Goal: Information Seeking & Learning: Learn about a topic

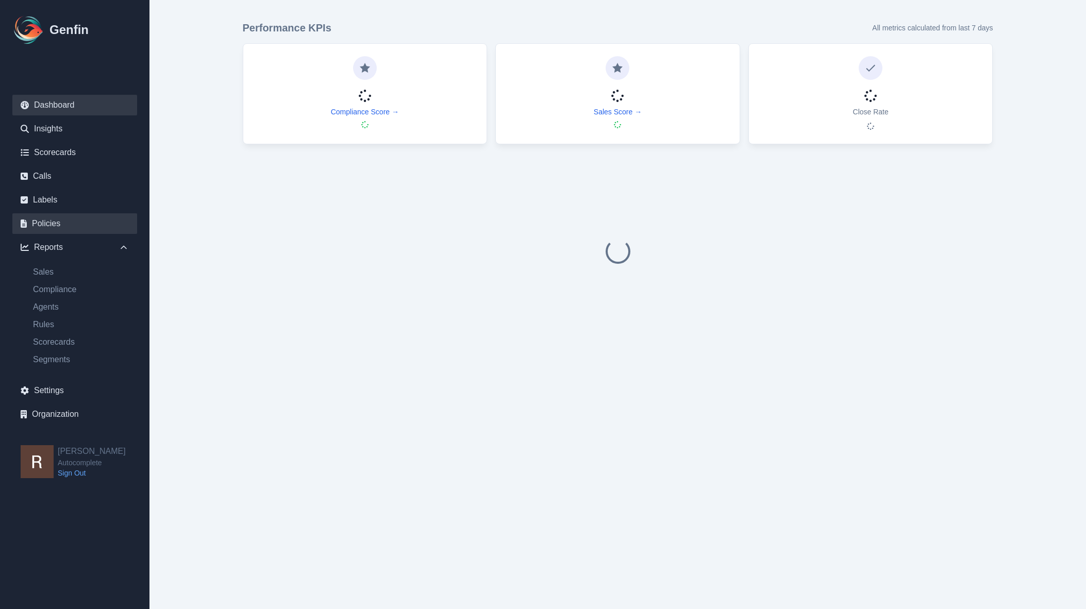
click at [61, 223] on link "Policies" at bounding box center [74, 223] width 125 height 21
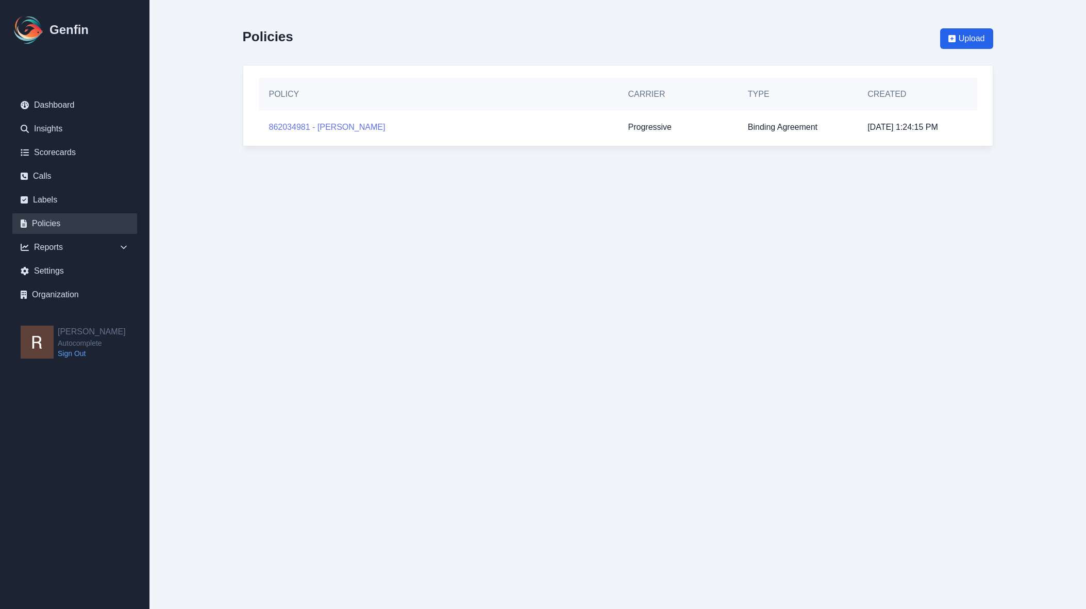
click at [333, 127] on link "862034981 - [PERSON_NAME]" at bounding box center [327, 127] width 117 height 12
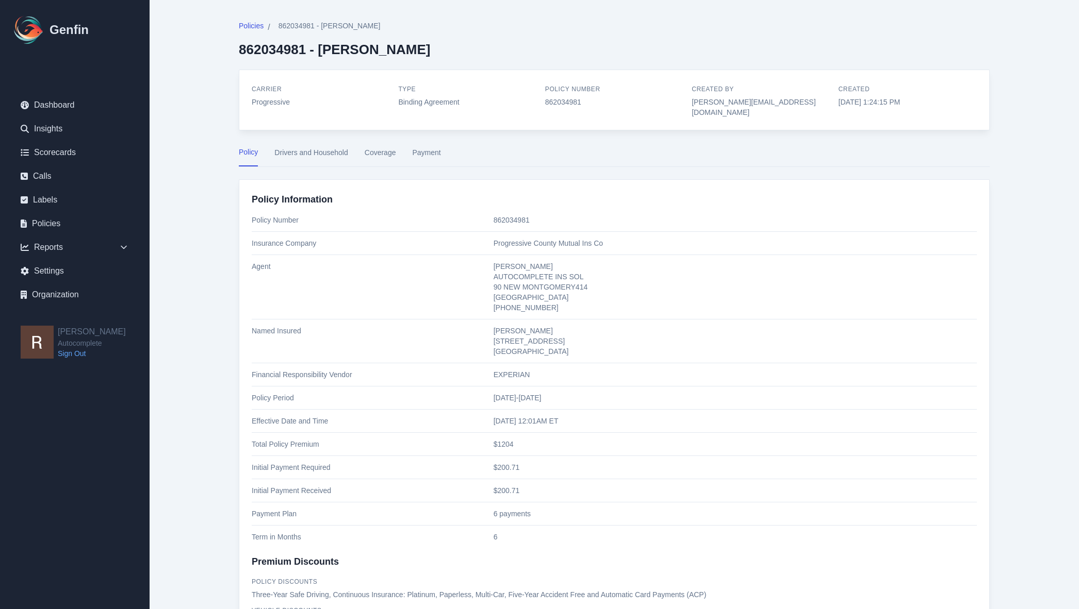
click at [320, 147] on button "Drivers and Household" at bounding box center [310, 157] width 73 height 20
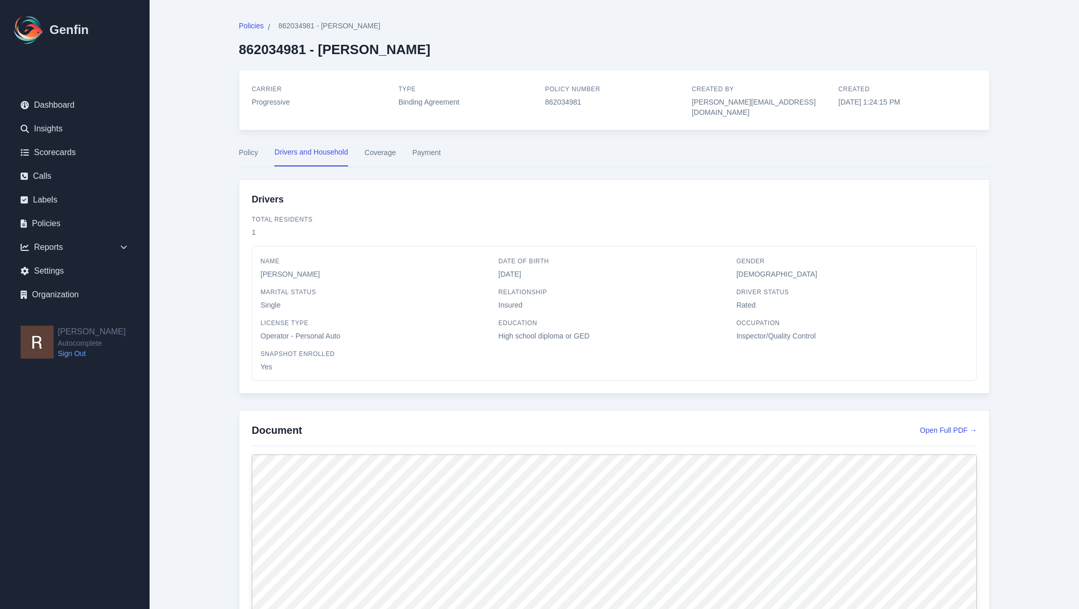
click at [383, 136] on div "Policies / 862034981 - [PERSON_NAME] 862034981 - [PERSON_NAME] Carrier Progress…" at bounding box center [614, 606] width 792 height 1213
click at [375, 147] on button "Coverage" at bounding box center [380, 157] width 31 height 20
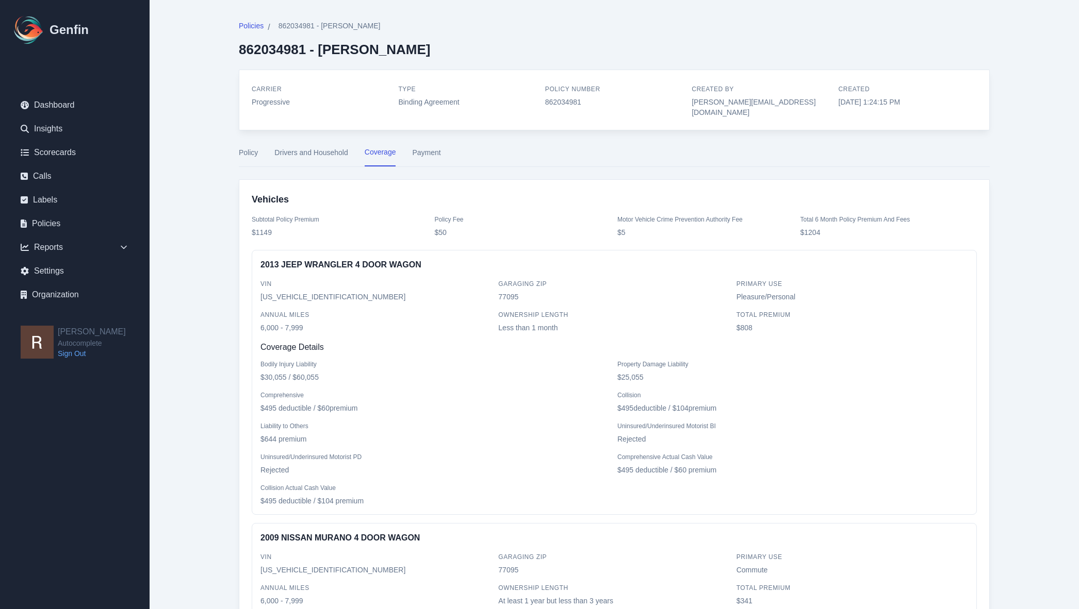
click at [424, 147] on button "Payment" at bounding box center [426, 157] width 28 height 20
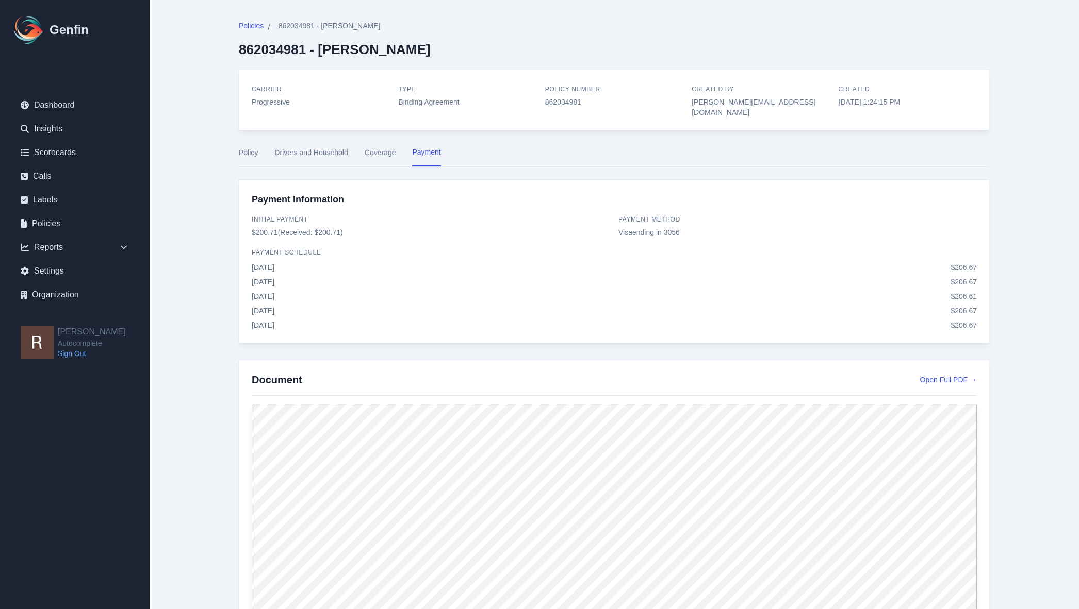
click at [365, 147] on button "Coverage" at bounding box center [380, 157] width 31 height 20
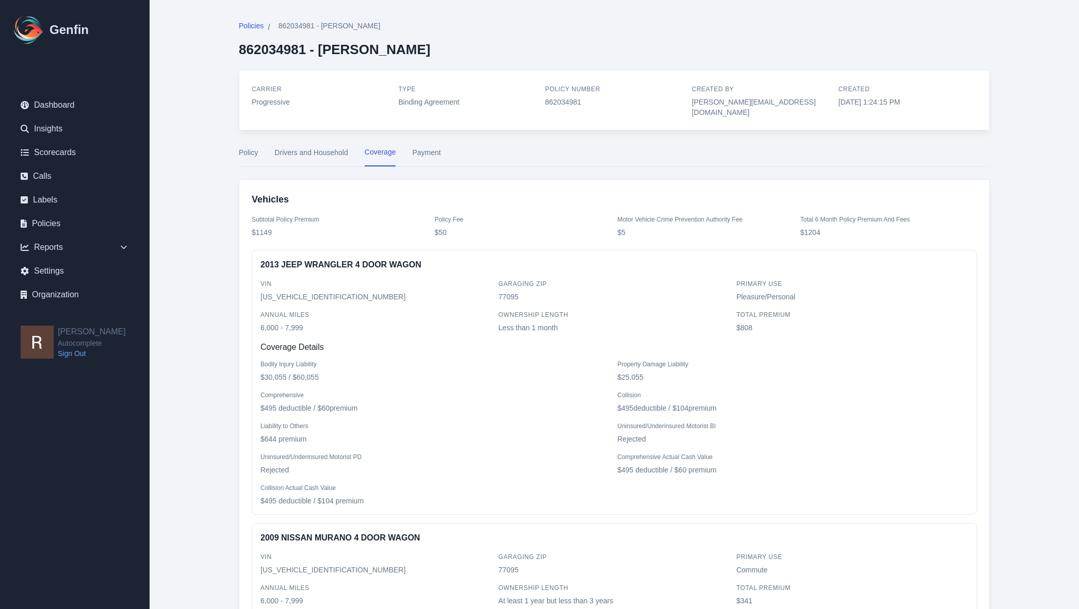
click at [306, 147] on button "Drivers and Household" at bounding box center [310, 157] width 73 height 20
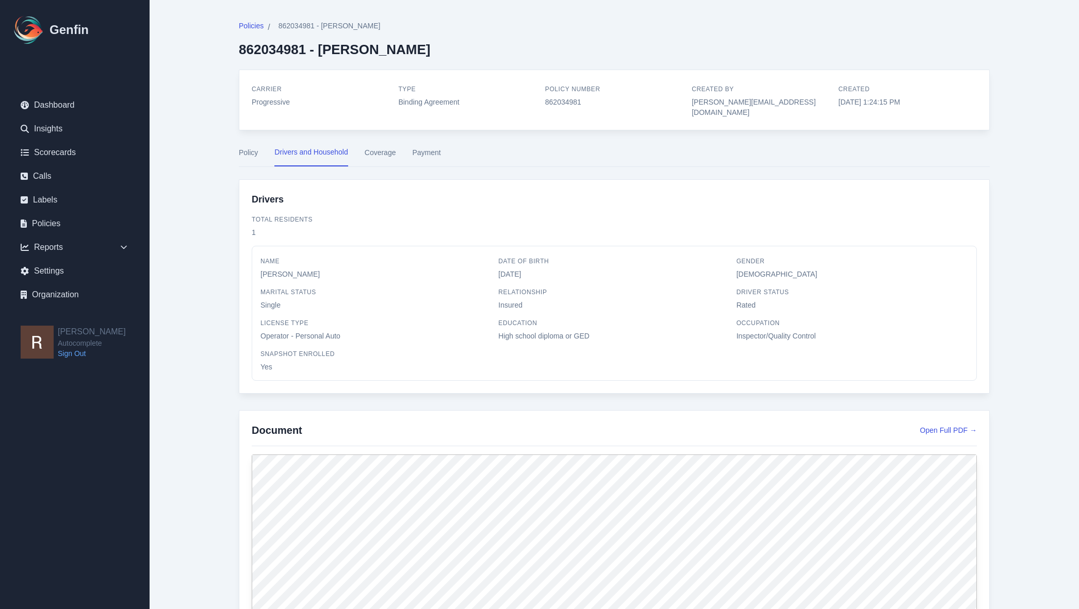
click at [399, 147] on nav "Policy Drivers and Household Coverage Payment" at bounding box center [614, 157] width 751 height 20
click at [384, 147] on button "Coverage" at bounding box center [380, 157] width 31 height 20
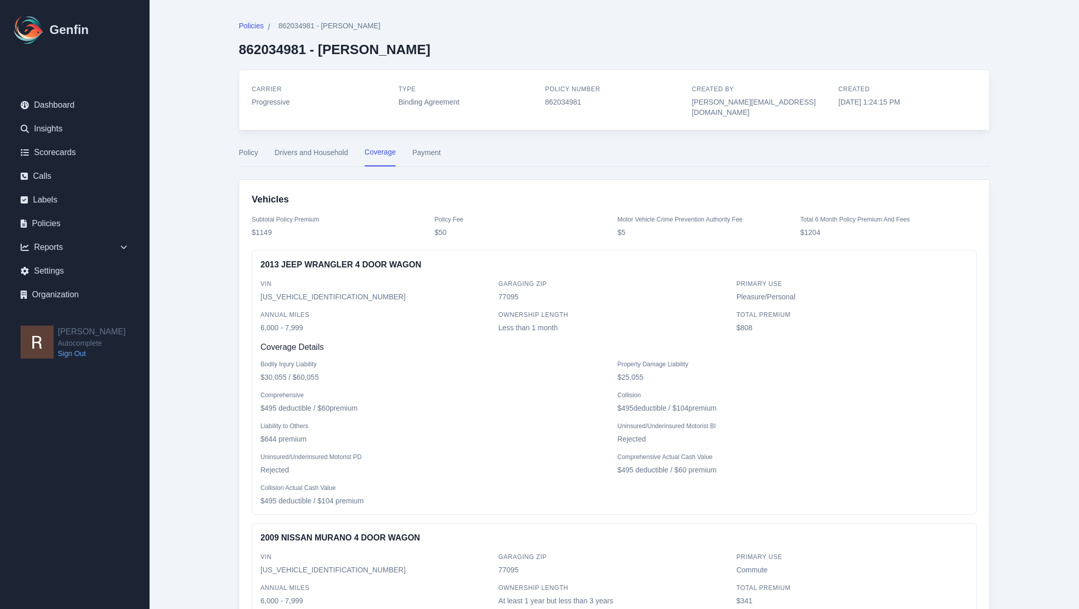
click at [422, 147] on button "Payment" at bounding box center [426, 157] width 28 height 20
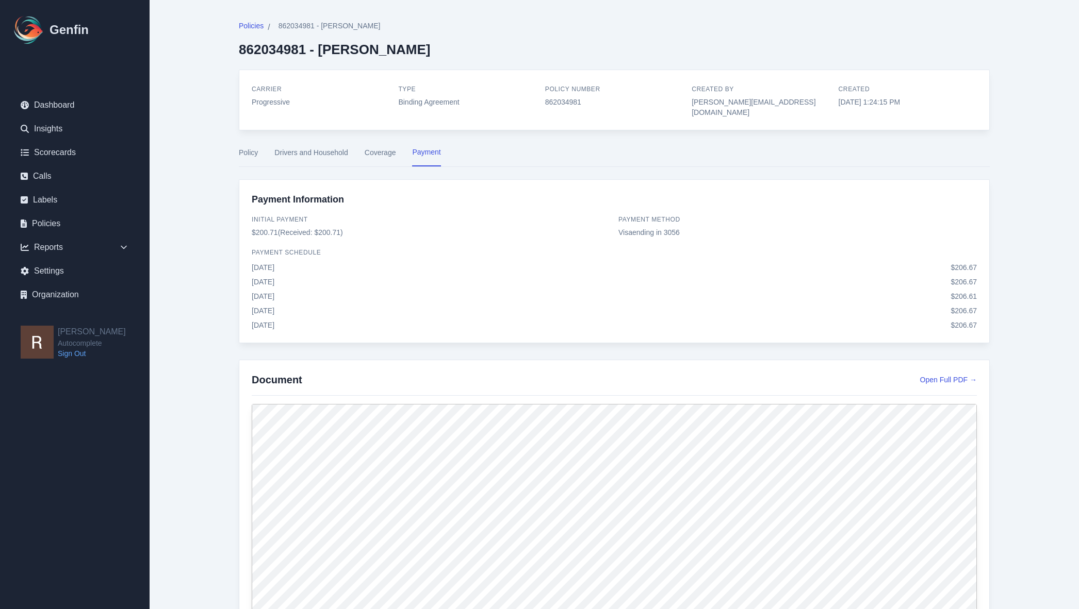
click at [381, 147] on button "Coverage" at bounding box center [380, 157] width 31 height 20
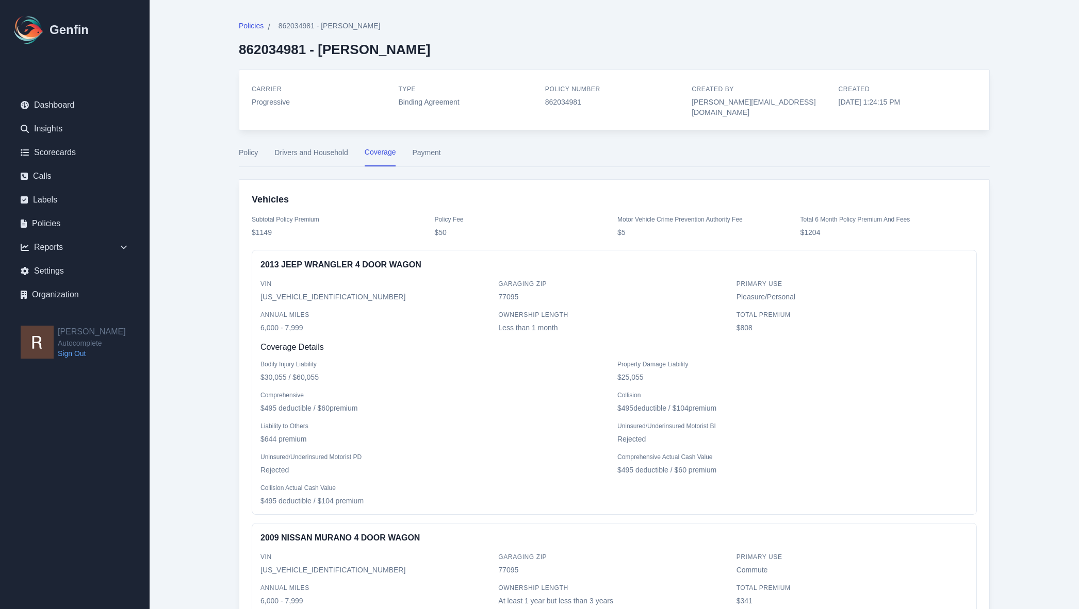
click at [305, 147] on button "Drivers and Household" at bounding box center [310, 157] width 73 height 20
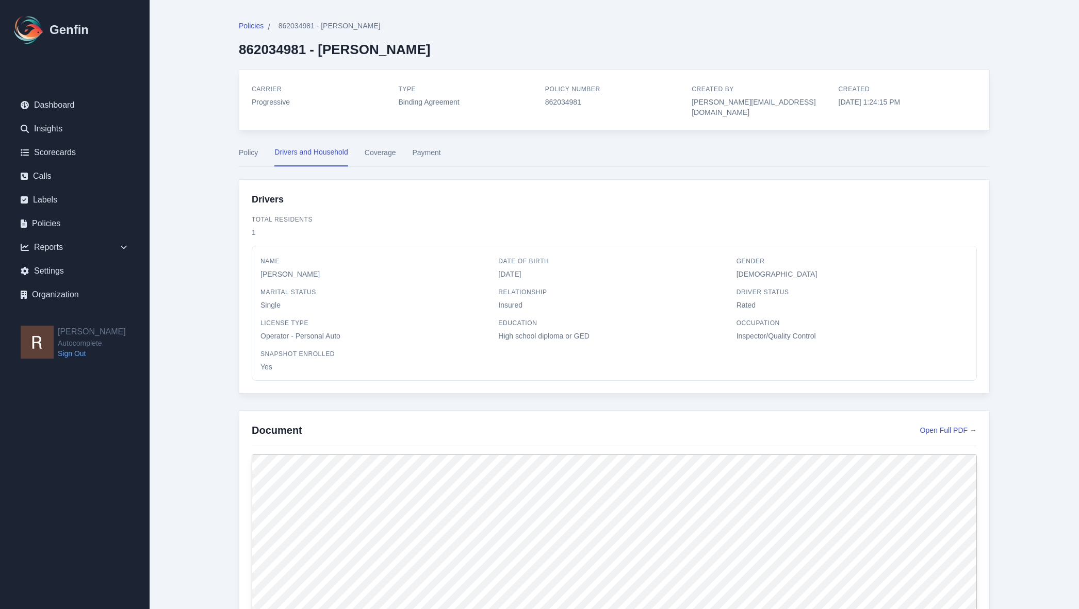
click at [257, 147] on button "Policy" at bounding box center [248, 157] width 19 height 20
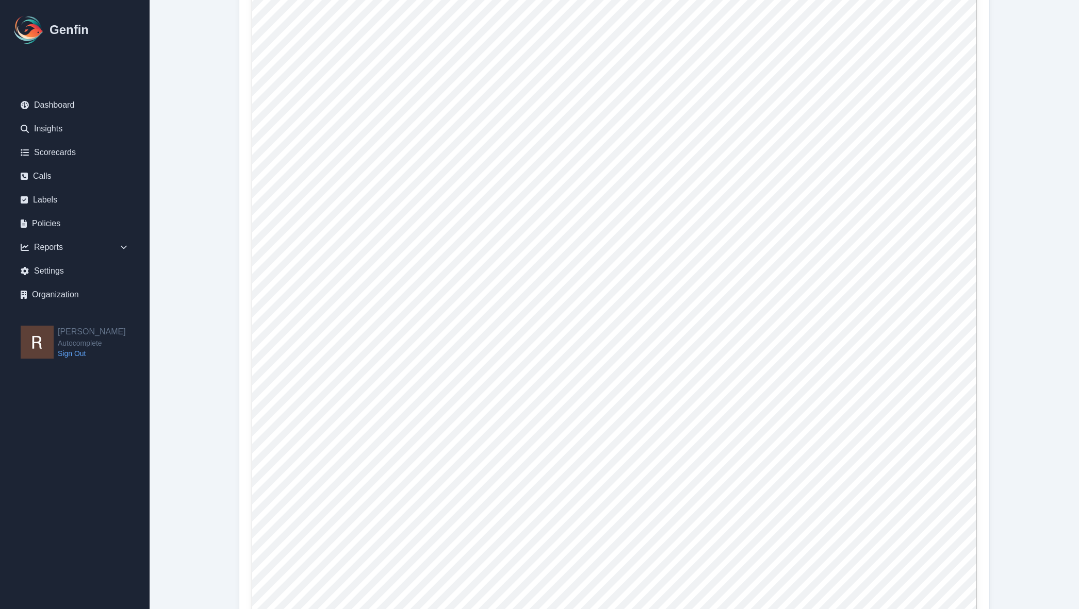
scroll to position [1031, 0]
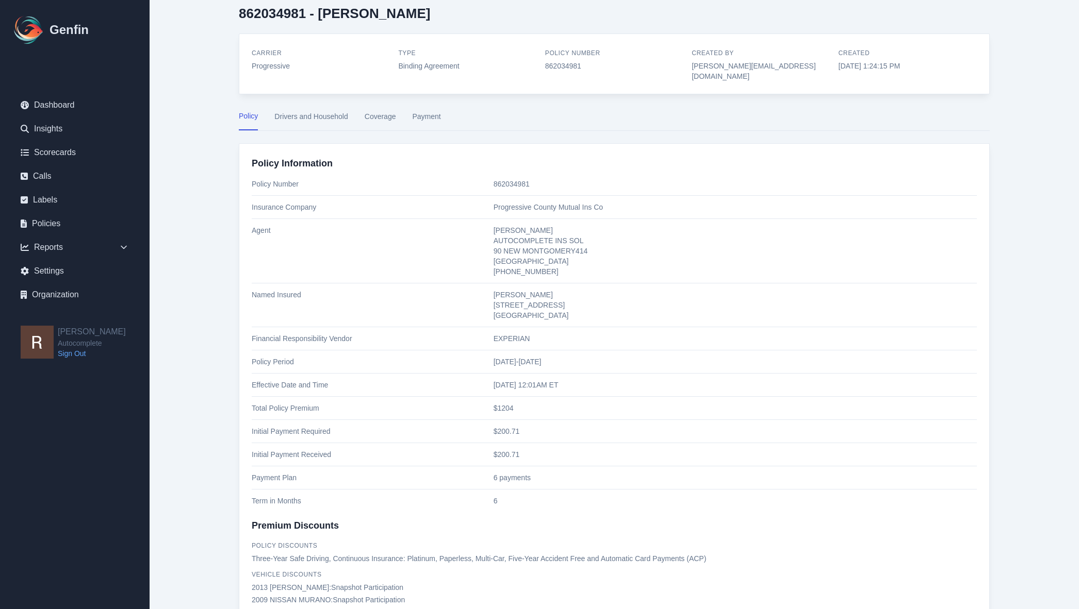
scroll to position [0, 0]
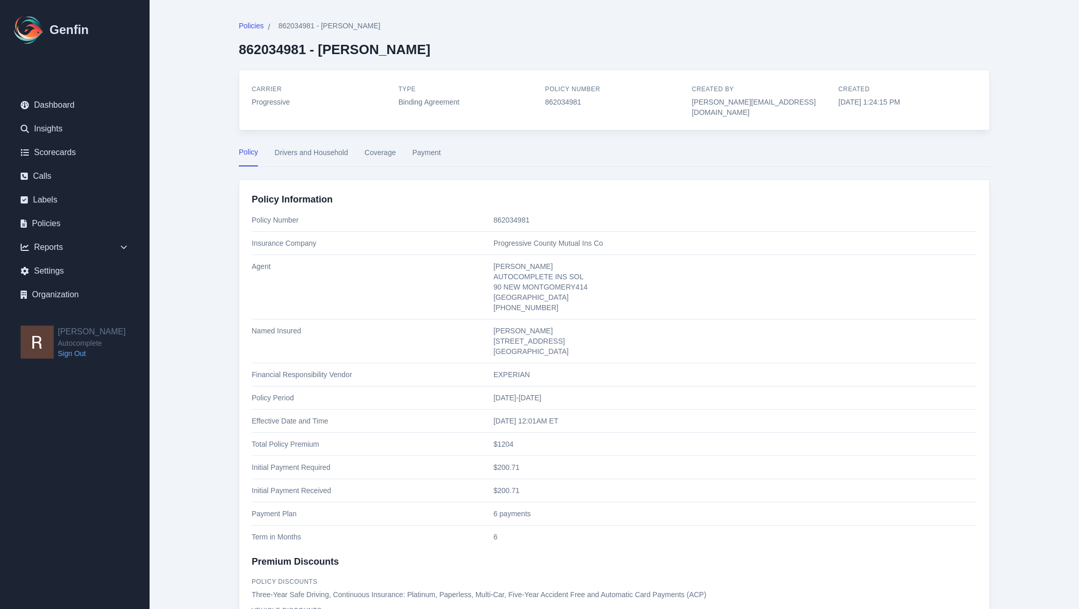
click at [309, 147] on button "Drivers and Household" at bounding box center [310, 157] width 73 height 20
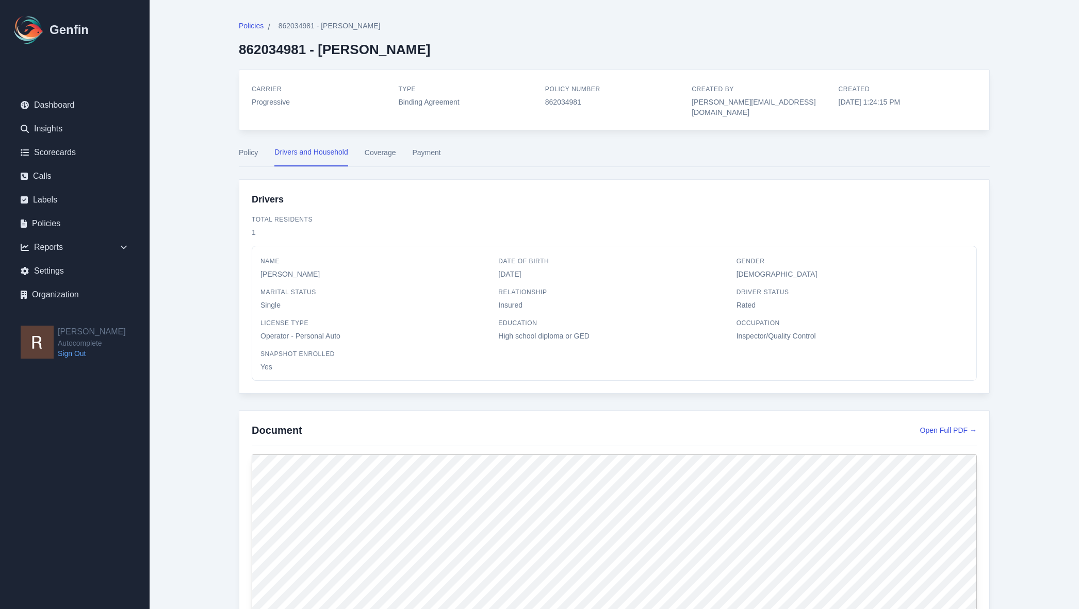
click at [394, 147] on button "Coverage" at bounding box center [380, 157] width 31 height 20
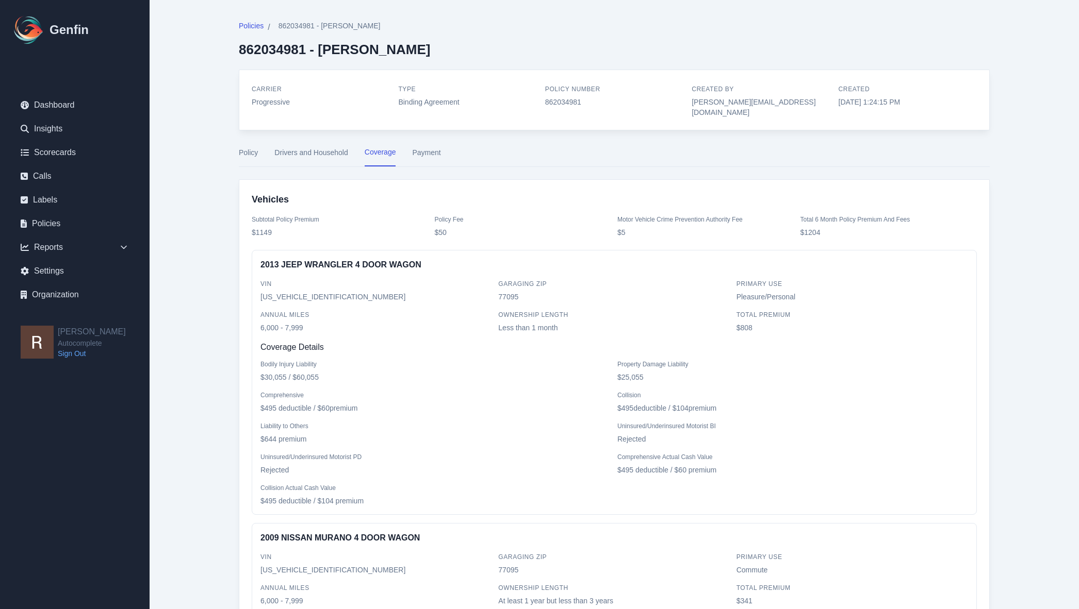
click at [434, 147] on button "Payment" at bounding box center [426, 157] width 28 height 20
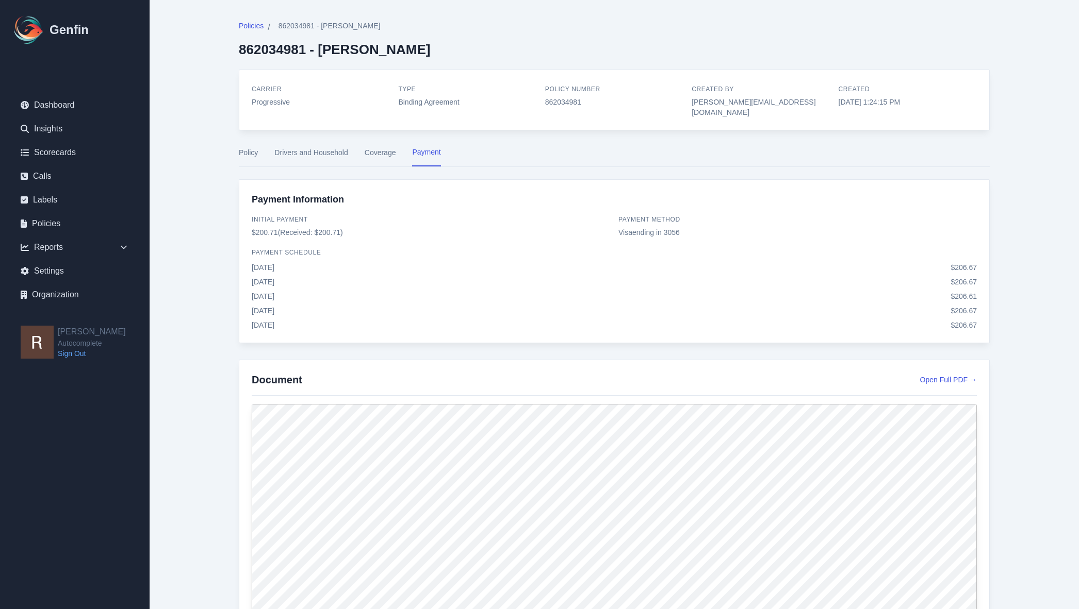
click at [815, 46] on div "Policies / 862034981 - [PERSON_NAME] 862034981 - [PERSON_NAME]" at bounding box center [614, 39] width 751 height 37
click at [833, 37] on div "Policies / 862034981 - [PERSON_NAME] 862034981 - [PERSON_NAME]" at bounding box center [614, 39] width 751 height 37
click at [832, 37] on div "Policies / 862034981 - [PERSON_NAME] 862034981 - [PERSON_NAME]" at bounding box center [614, 39] width 751 height 37
click at [497, 51] on div "Policies / 862034981 - [PERSON_NAME] 862034981 - [PERSON_NAME]" at bounding box center [614, 39] width 751 height 37
click at [499, 37] on div "Policies / 862034981 - [PERSON_NAME] 862034981 - [PERSON_NAME]" at bounding box center [614, 39] width 751 height 37
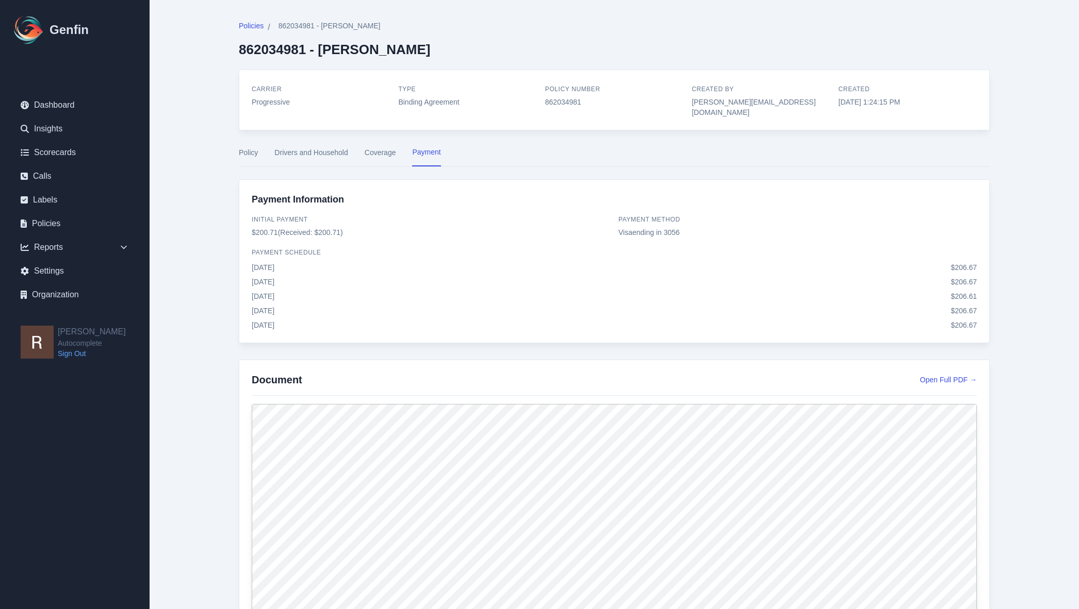
click at [499, 37] on div "Policies / 862034981 - [PERSON_NAME] 862034981 - [PERSON_NAME]" at bounding box center [614, 39] width 751 height 37
click at [386, 147] on button "Coverage" at bounding box center [380, 157] width 31 height 20
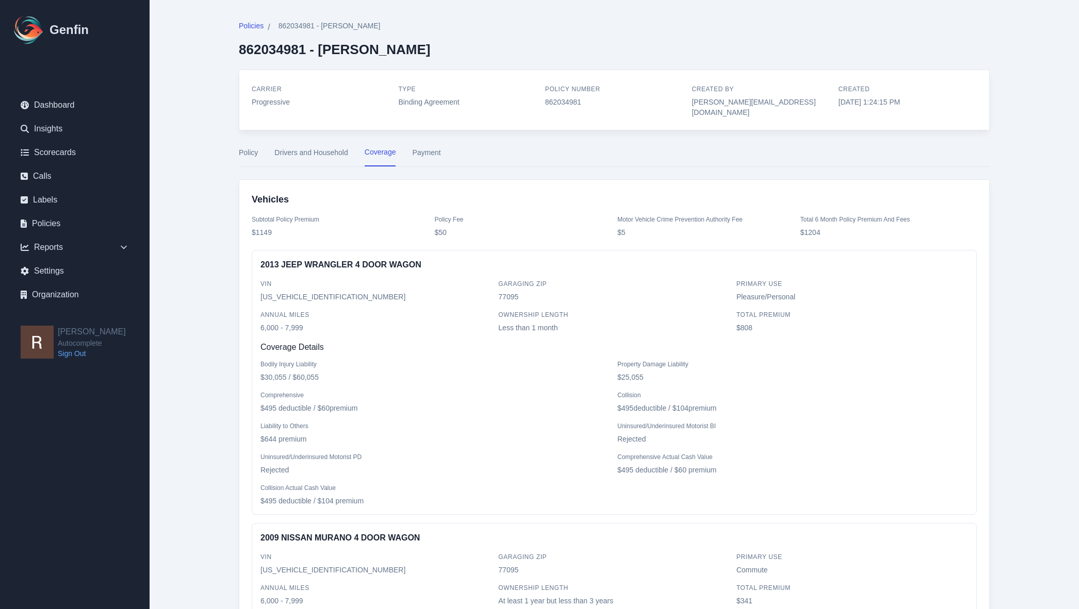
click at [310, 147] on button "Drivers and Household" at bounding box center [310, 157] width 73 height 20
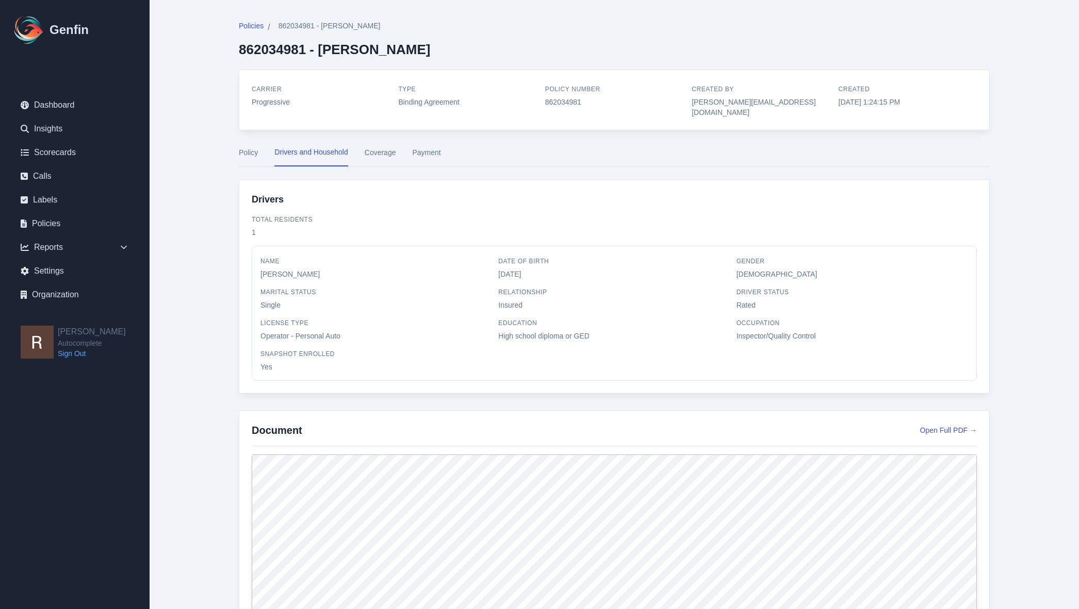
click at [249, 147] on button "Policy" at bounding box center [248, 157] width 19 height 20
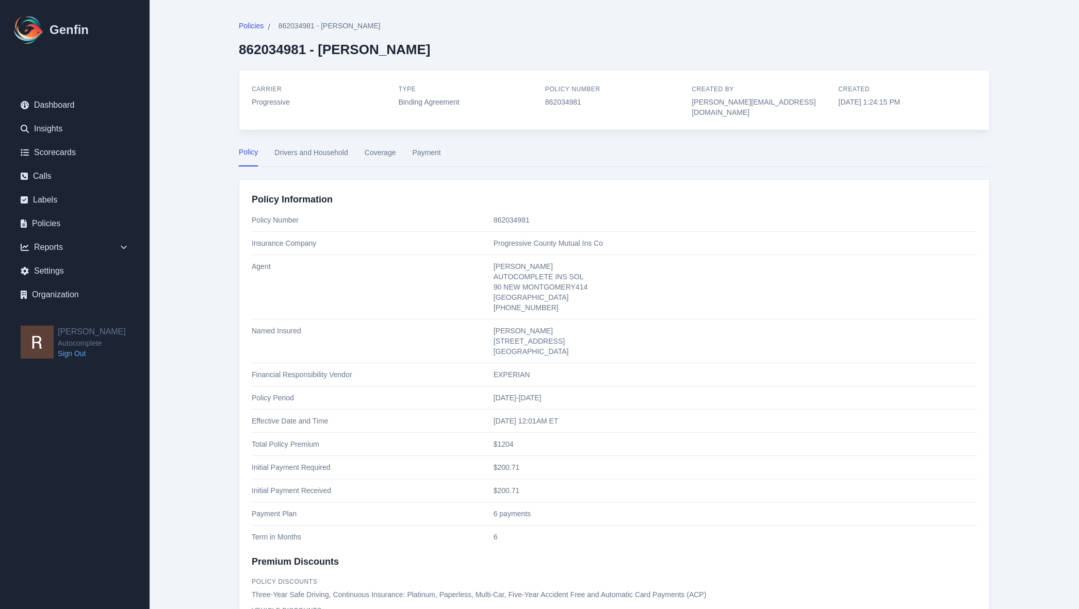
click at [312, 147] on button "Drivers and Household" at bounding box center [310, 157] width 73 height 20
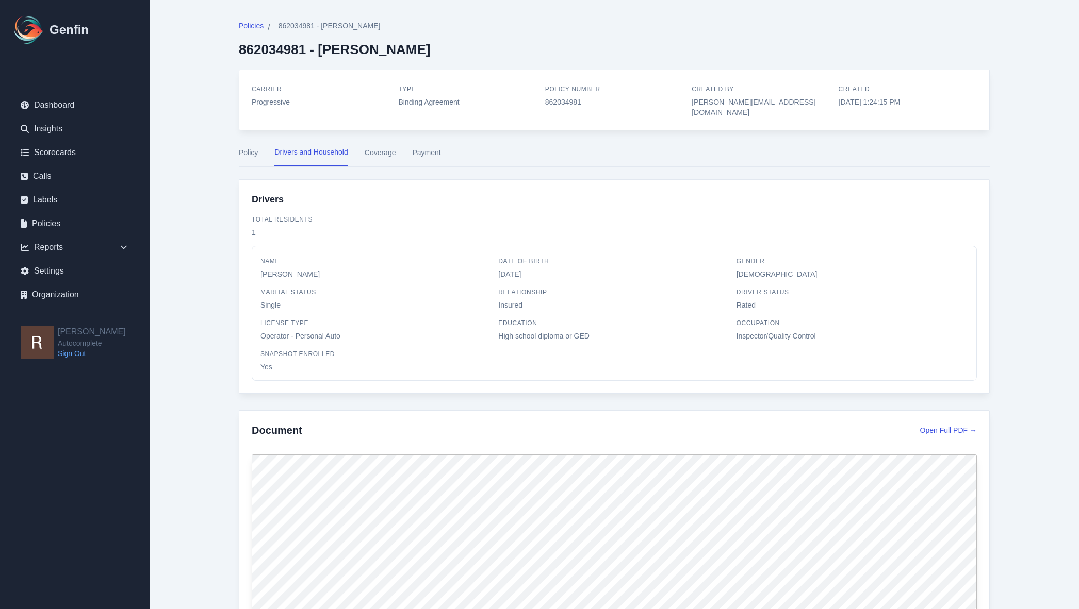
click at [376, 147] on button "Coverage" at bounding box center [380, 157] width 31 height 20
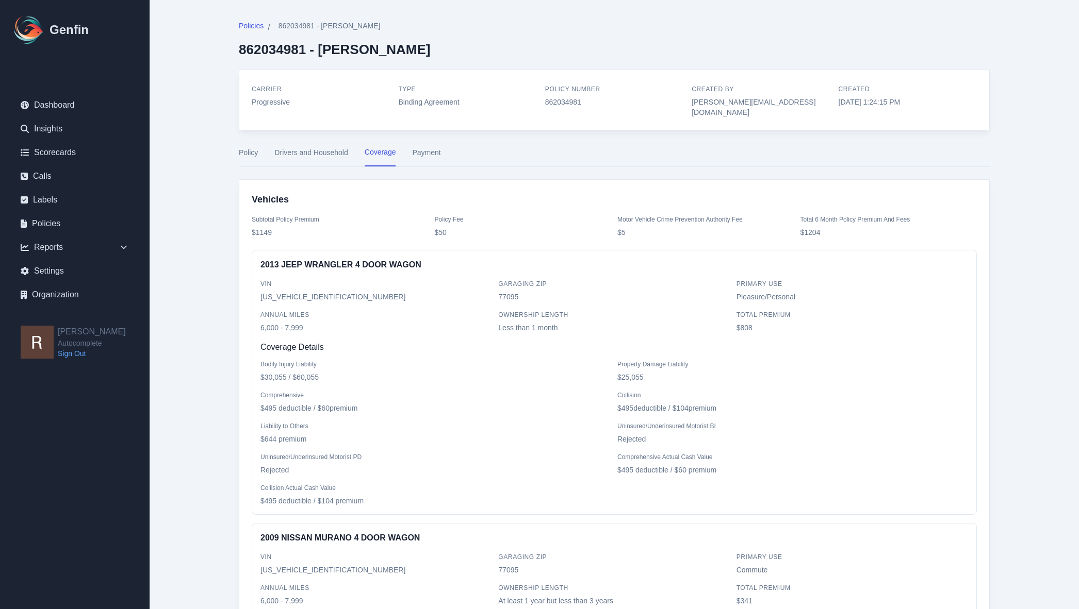
drag, startPoint x: 443, startPoint y: 141, endPoint x: 409, endPoint y: 142, distance: 34.0
click at [443, 147] on nav "Policy Drivers and Household Coverage Payment" at bounding box center [614, 157] width 751 height 20
click at [383, 147] on button "Coverage" at bounding box center [380, 157] width 31 height 20
click at [427, 147] on button "Payment" at bounding box center [426, 157] width 28 height 20
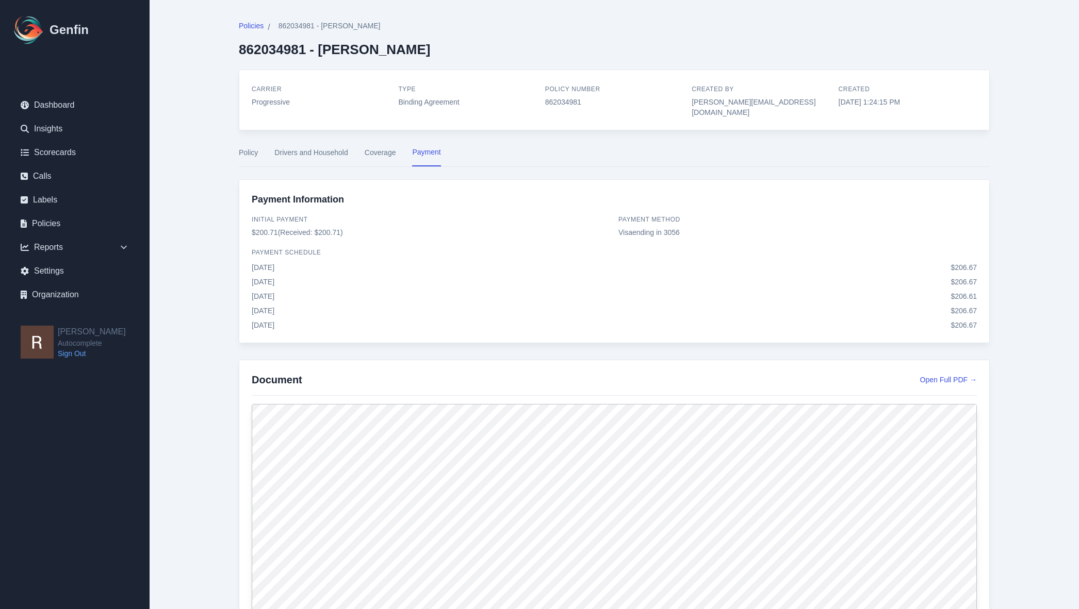
drag, startPoint x: 377, startPoint y: 144, endPoint x: 326, endPoint y: 146, distance: 51.1
click at [376, 147] on button "Coverage" at bounding box center [380, 157] width 31 height 20
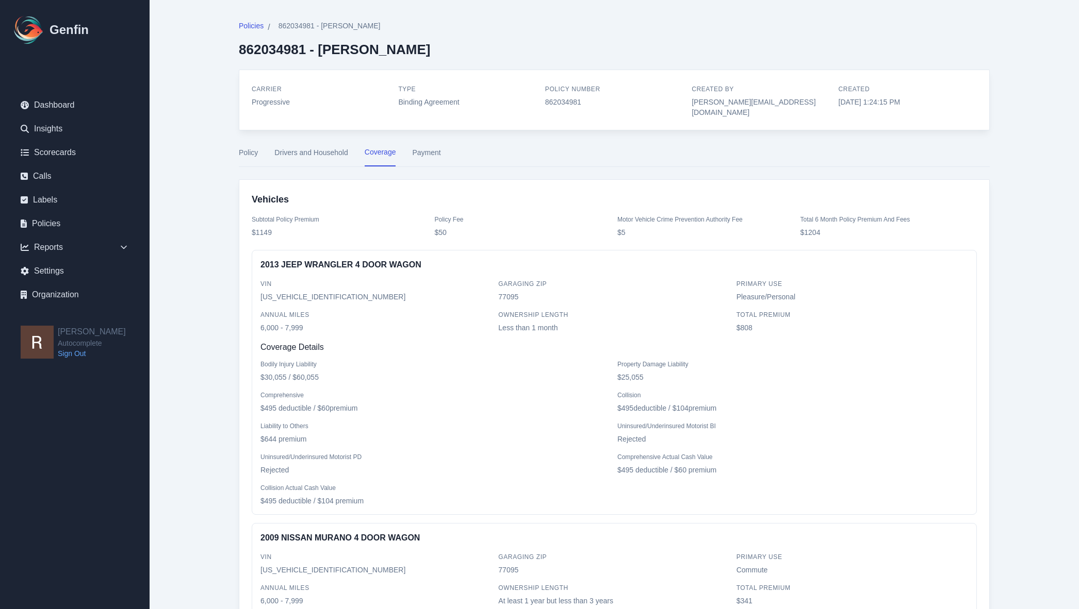
click at [326, 147] on button "Drivers and Household" at bounding box center [310, 157] width 73 height 20
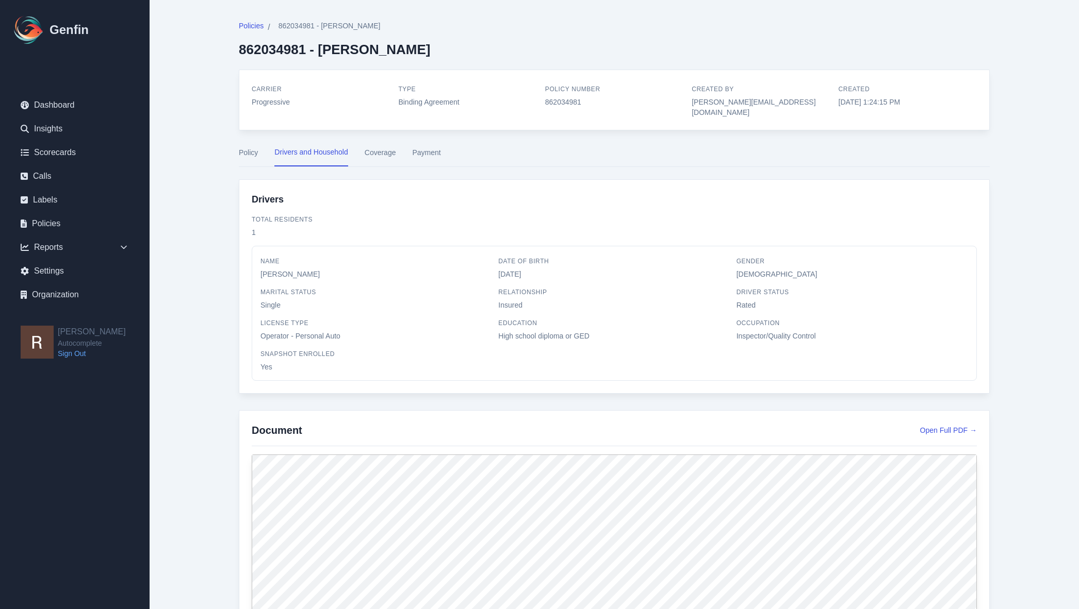
click at [249, 147] on button "Policy" at bounding box center [248, 157] width 19 height 20
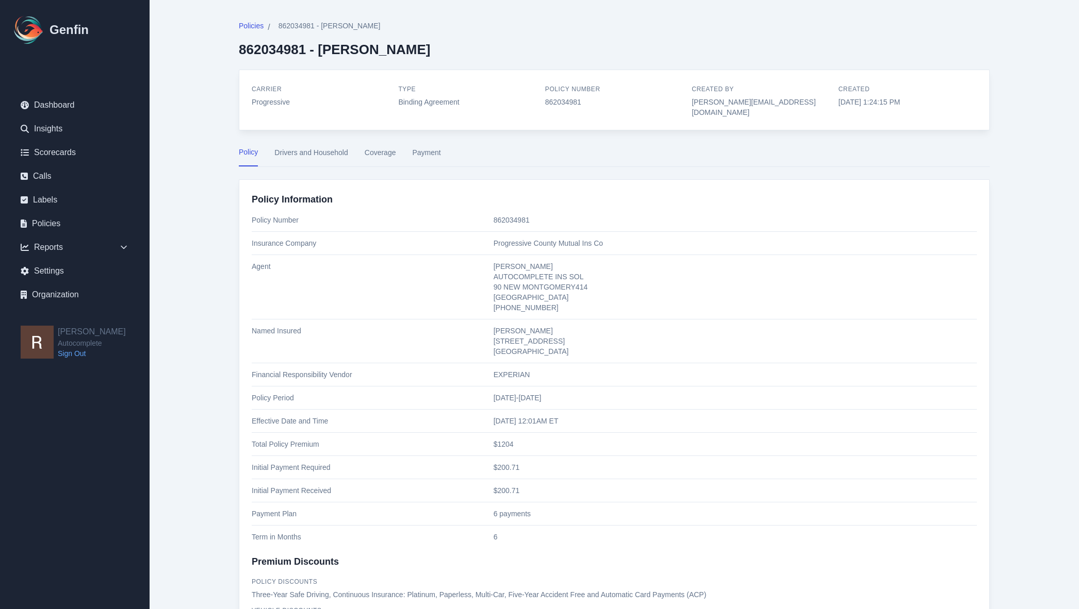
click at [52, 215] on link "Policies" at bounding box center [74, 223] width 125 height 21
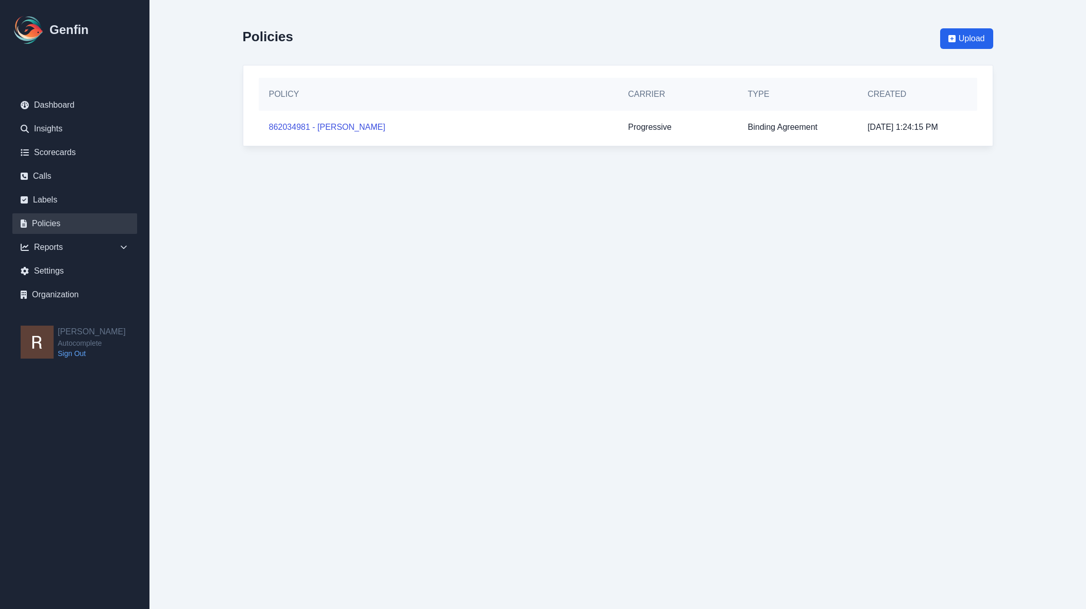
click at [1027, 86] on main "Policies Upload Policy Carrier Type Created 862034981 - [PERSON_NAME] Progressi…" at bounding box center [618, 83] width 937 height 167
click at [1025, 101] on main "Policies Upload Policy Carrier Type Created 862034981 - [PERSON_NAME] Progressi…" at bounding box center [618, 83] width 937 height 167
click at [1039, 100] on main "Policies Upload Policy Carrier Type Created 862034981 - [PERSON_NAME] Progressi…" at bounding box center [618, 83] width 937 height 167
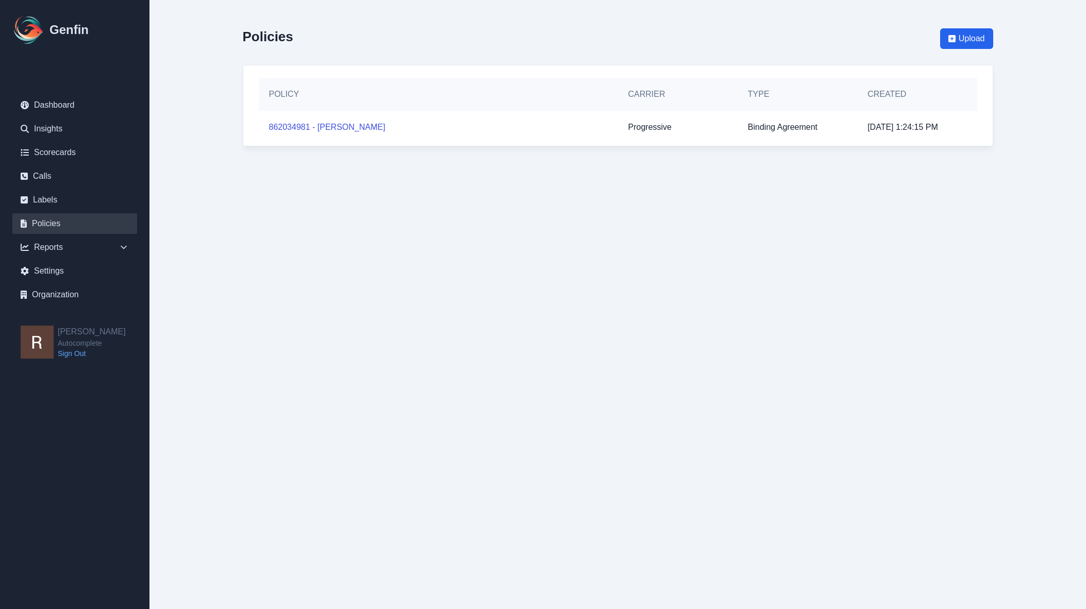
click at [1043, 113] on main "Policies Upload Policy Carrier Type Created 862034981 - [PERSON_NAME] Progressi…" at bounding box center [618, 83] width 937 height 167
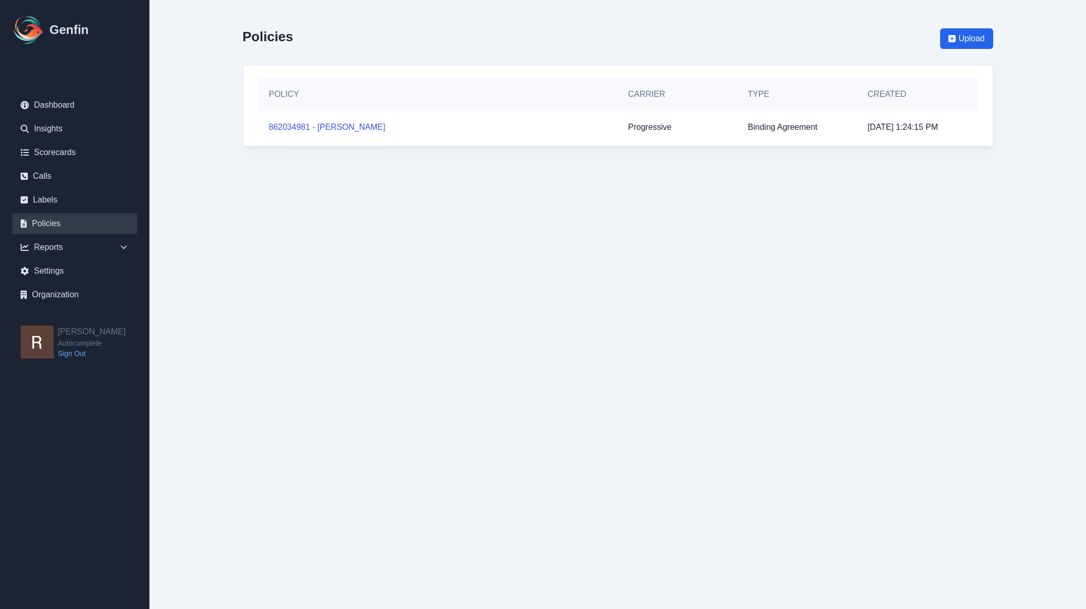
click at [1043, 113] on main "Policies Upload Policy Carrier Type Created 862034981 - [PERSON_NAME] Progressi…" at bounding box center [618, 83] width 937 height 167
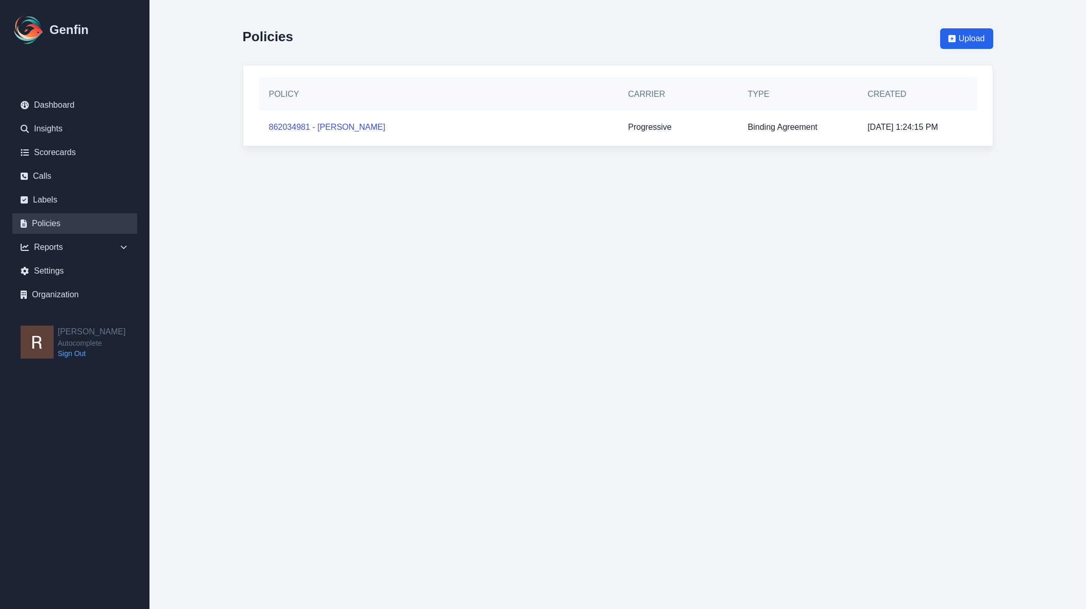
click at [1043, 113] on main "Policies Upload Policy Carrier Type Created 862034981 - [PERSON_NAME] Progressi…" at bounding box center [618, 83] width 937 height 167
click at [1019, 108] on main "Policies Upload Policy Carrier Type Created 862034981 - [PERSON_NAME] Progressi…" at bounding box center [618, 83] width 937 height 167
click at [1012, 107] on div "Policies Upload Policy Carrier Type Created 862034981 - [PERSON_NAME] Progressi…" at bounding box center [618, 83] width 792 height 167
click at [212, 147] on main "Policies Upload Policy Carrier Type Created 862034981 - [PERSON_NAME] Progressi…" at bounding box center [618, 83] width 937 height 167
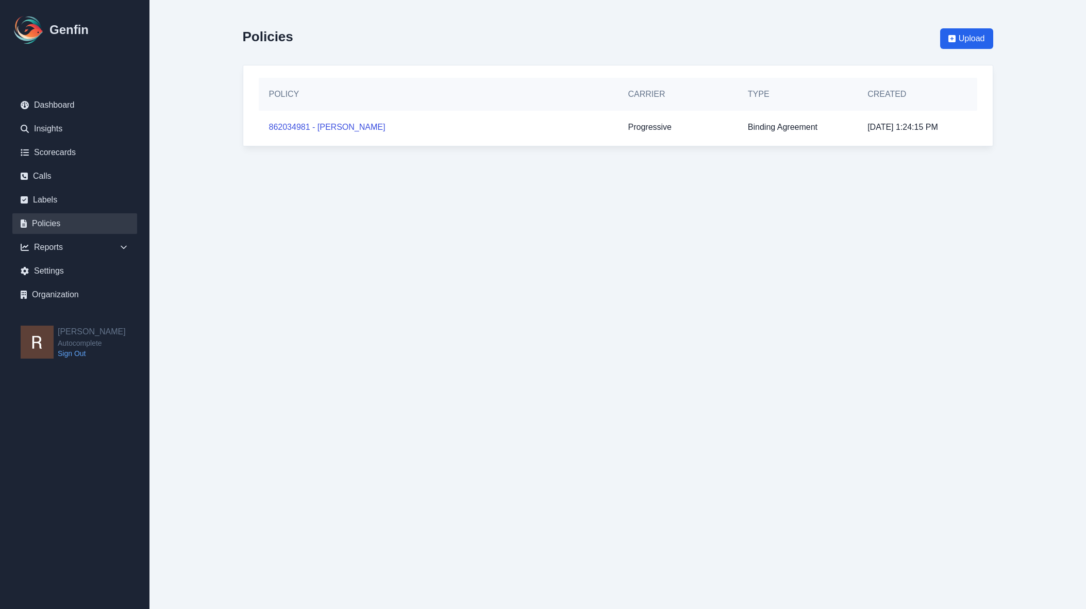
click at [1032, 167] on html "Genfin Dashboard Insights Scorecards Calls Labels Policies Reports Sales Compli…" at bounding box center [543, 83] width 1086 height 167
click at [1073, 130] on main "Policies Upload Policy Carrier Type Created 862034981 - [PERSON_NAME] Progressi…" at bounding box center [618, 83] width 937 height 167
click at [1063, 133] on main "Policies Upload Policy Carrier Type Created 862034981 - [PERSON_NAME] Progressi…" at bounding box center [618, 83] width 937 height 167
click at [1054, 135] on main "Policies Upload Policy Carrier Type Created 862034981 - [PERSON_NAME] Progressi…" at bounding box center [618, 83] width 937 height 167
click at [460, 34] on div "Policies Upload" at bounding box center [618, 39] width 751 height 36
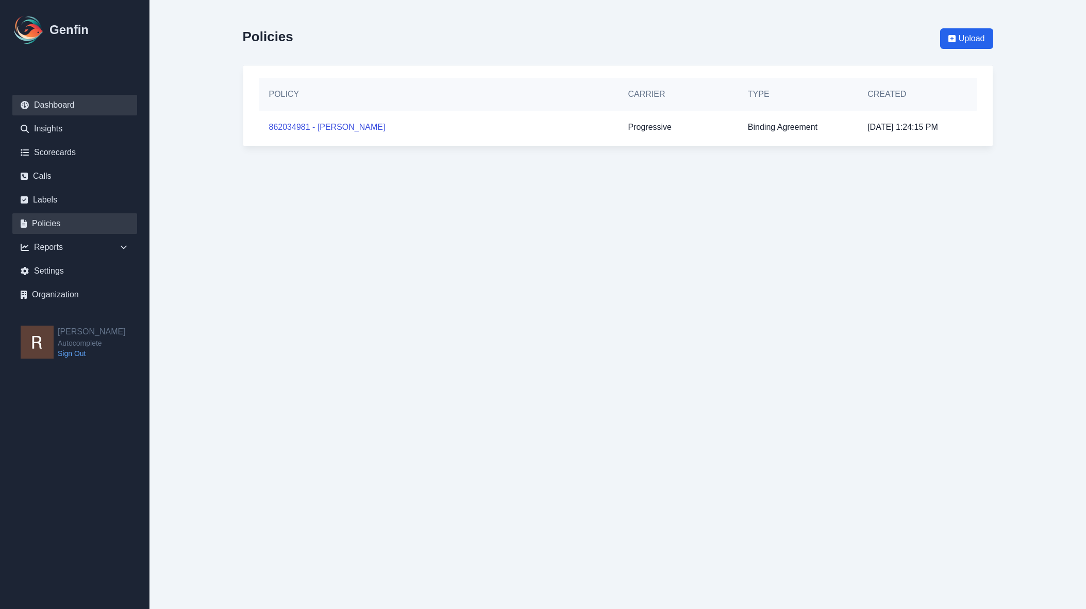
click at [70, 104] on link "Dashboard" at bounding box center [74, 105] width 125 height 21
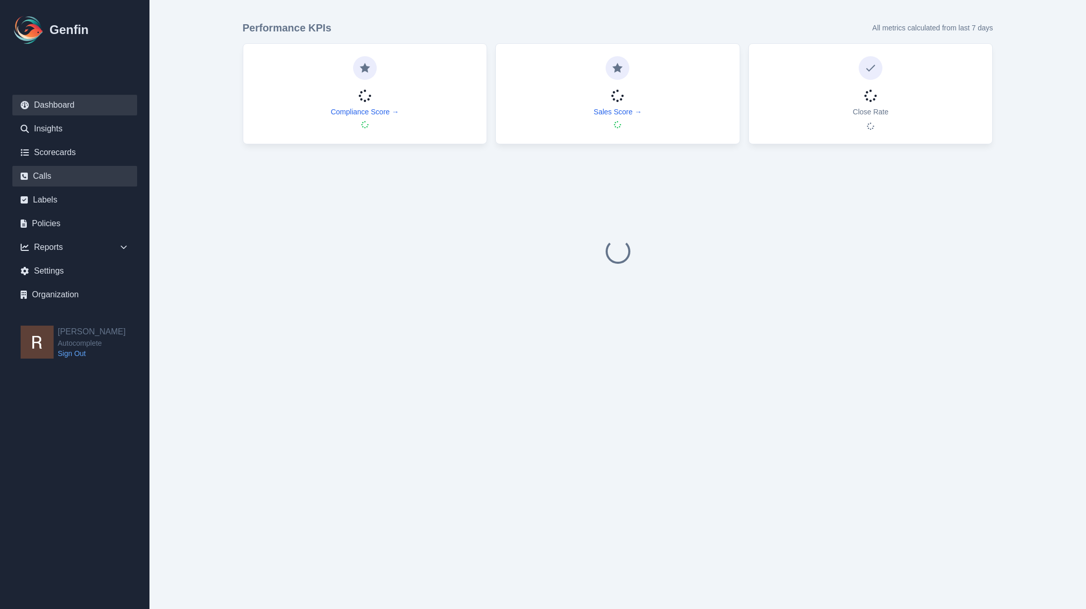
click at [51, 183] on link "Calls" at bounding box center [74, 176] width 125 height 21
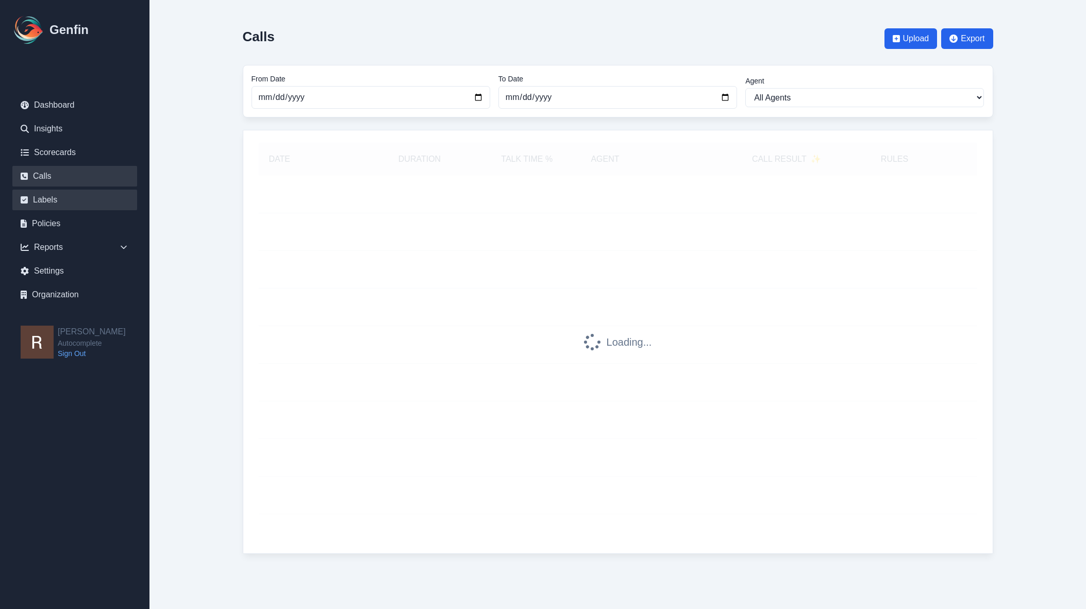
click at [64, 201] on link "Labels" at bounding box center [74, 200] width 125 height 21
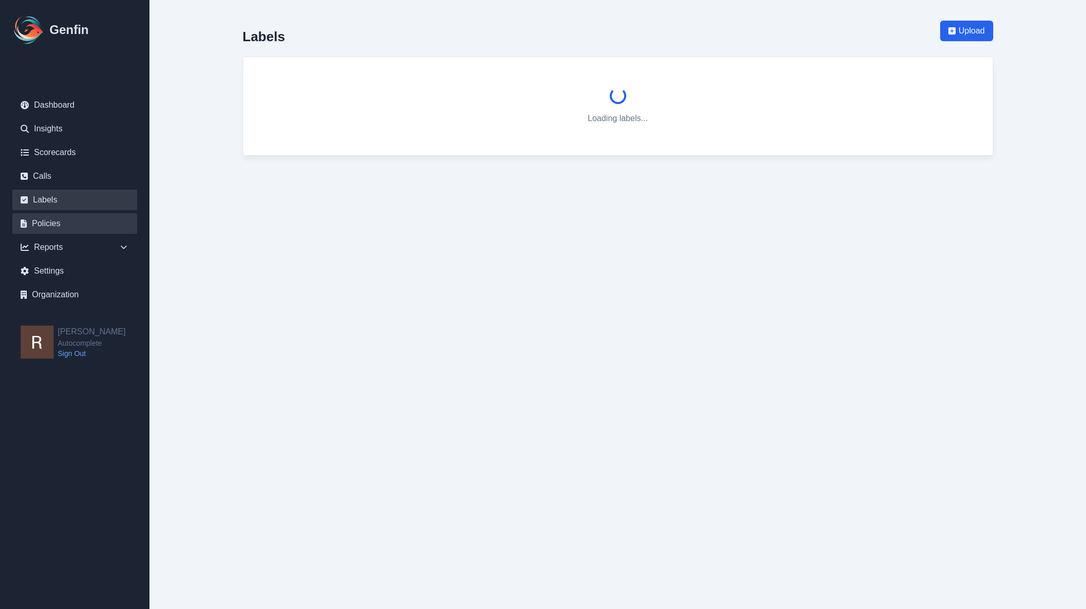
click at [52, 224] on link "Policies" at bounding box center [74, 223] width 125 height 21
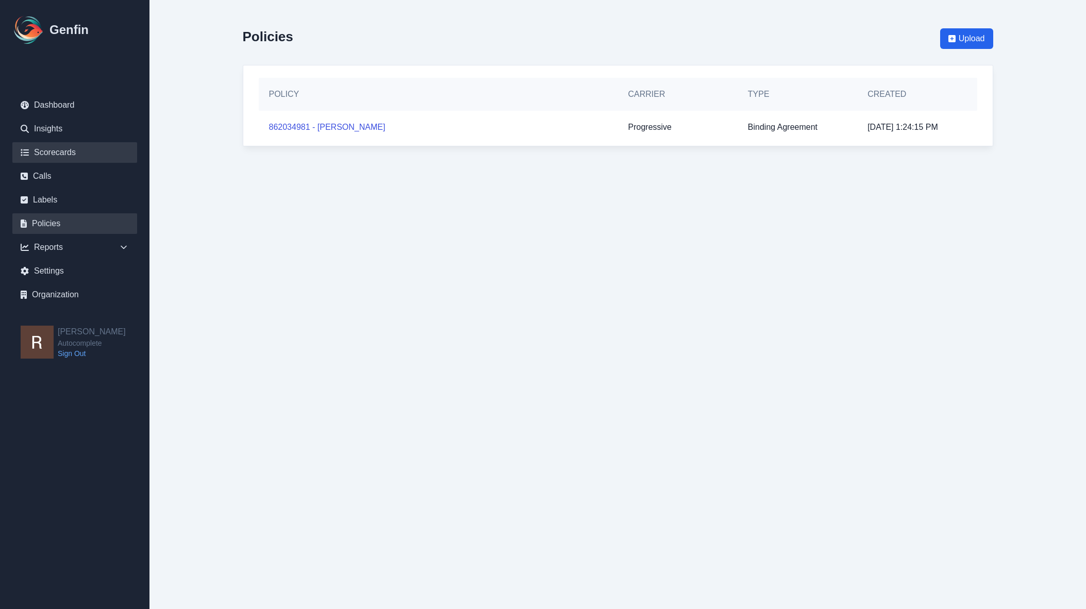
click at [67, 149] on link "Scorecards" at bounding box center [74, 152] width 125 height 21
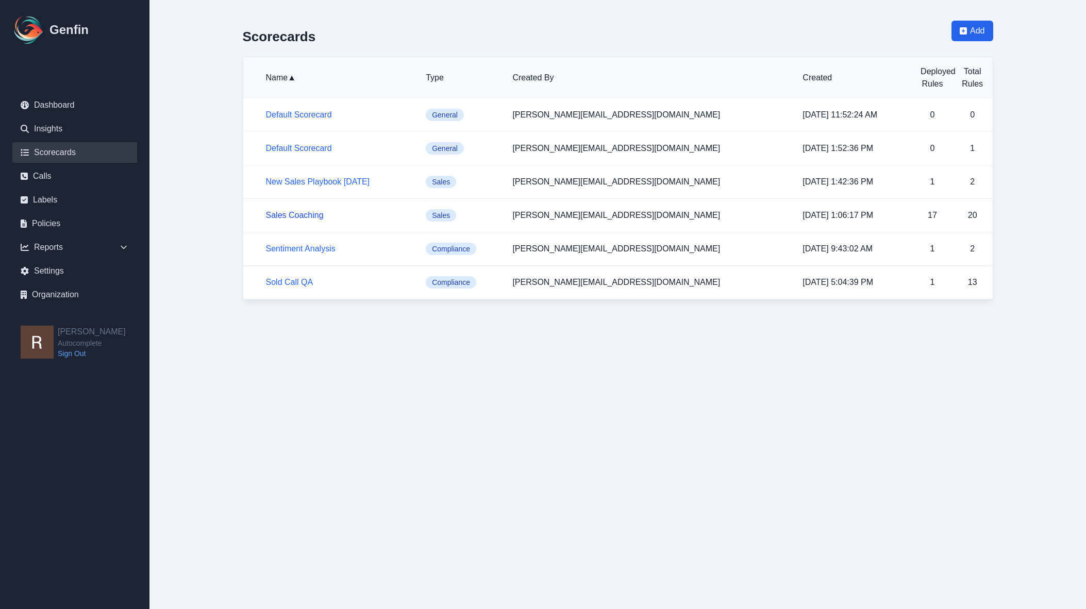
click at [291, 217] on link "Sales Coaching" at bounding box center [295, 215] width 58 height 9
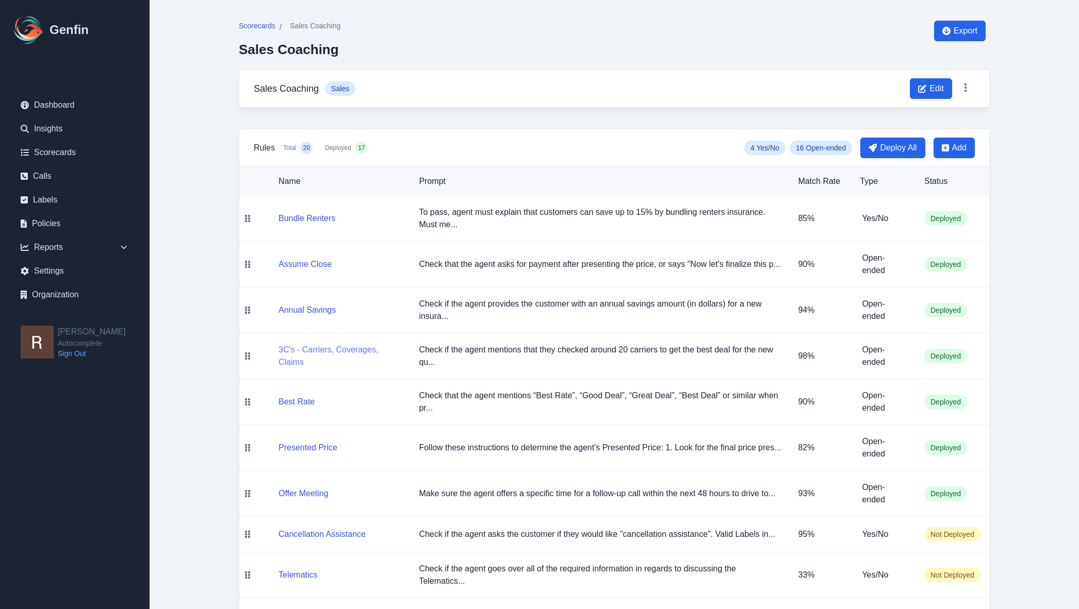
click at [294, 354] on button "3C's - Carriers, Coverages, Claims" at bounding box center [340, 356] width 124 height 25
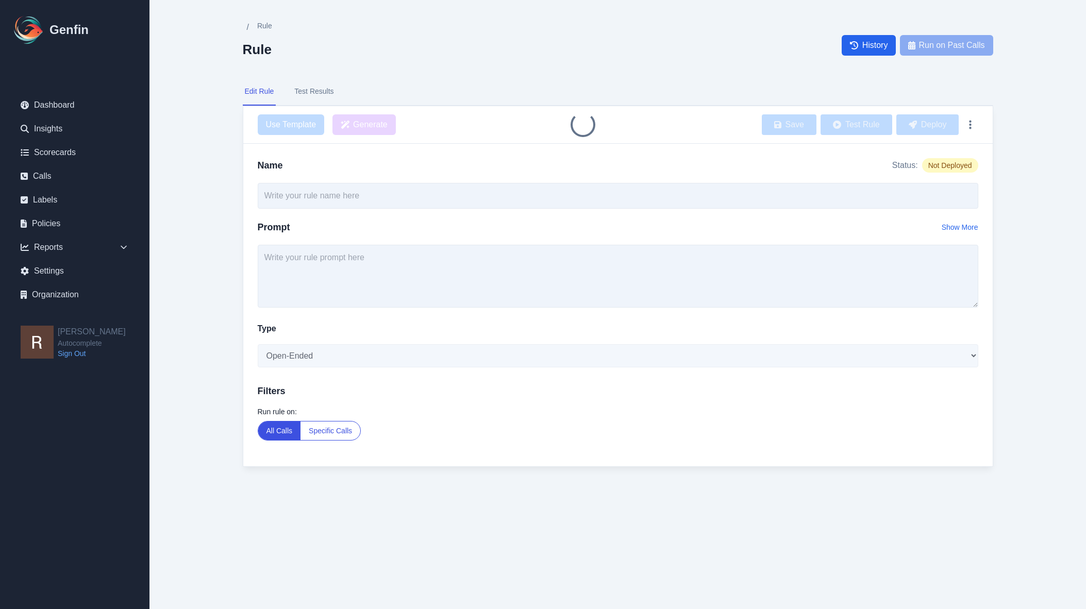
type input "3C's - Carriers, Coverages, Claims"
type textarea "Check if the agent mentions that they checked around 20 carriers to get the bes…"
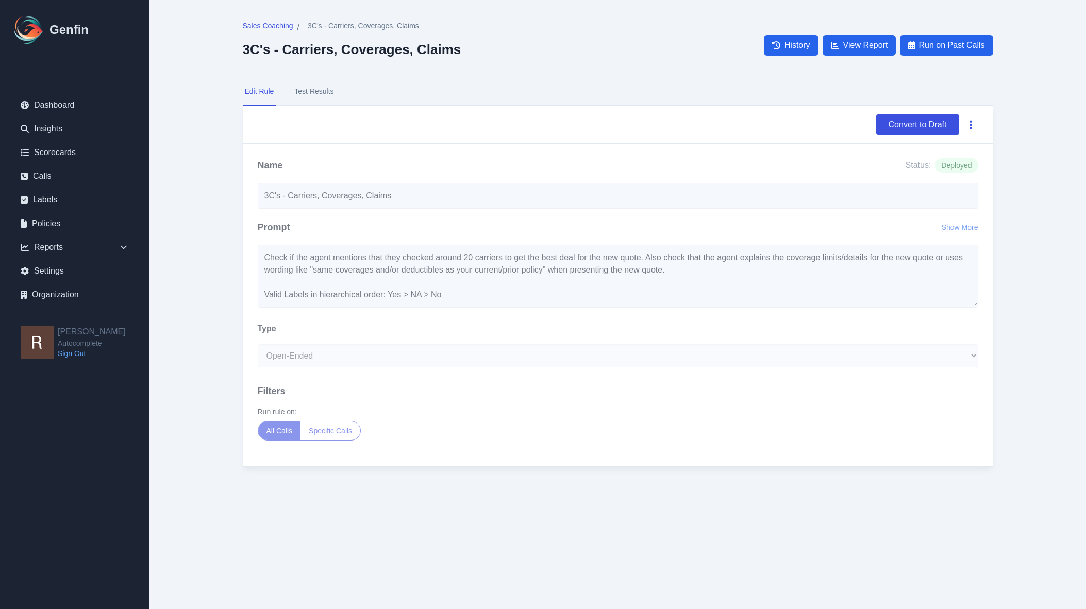
click at [972, 125] on icon "button" at bounding box center [971, 125] width 2 height 9
click at [1039, 106] on main "Sales Coaching / 3C's - Carriers, Coverages, Claims 3C's - Carriers, Coverages,…" at bounding box center [618, 254] width 937 height 508
click at [538, 81] on nav "Edit Rule Test Results" at bounding box center [618, 92] width 751 height 28
drag, startPoint x: 582, startPoint y: 67, endPoint x: 573, endPoint y: 81, distance: 16.9
click at [581, 67] on div "Sales Coaching / 3C's - Carriers, Coverages, Claims 3C's - Carriers, Coverages,…" at bounding box center [618, 45] width 751 height 49
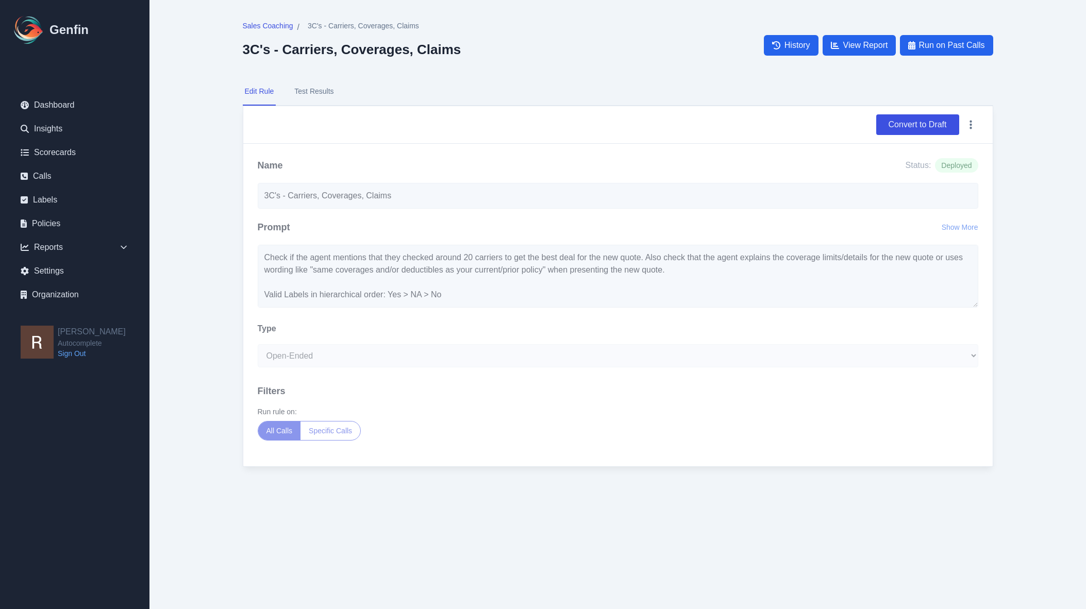
click at [572, 83] on nav "Edit Rule Test Results" at bounding box center [618, 92] width 751 height 28
click at [556, 78] on nav "Edit Rule Test Results" at bounding box center [618, 92] width 751 height 28
click at [502, 115] on div "Convert to Draft" at bounding box center [618, 124] width 721 height 21
click at [190, 92] on main "Sales Coaching / 3C's - Carriers, Coverages, Claims 3C's - Carriers, Coverages,…" at bounding box center [618, 254] width 937 height 508
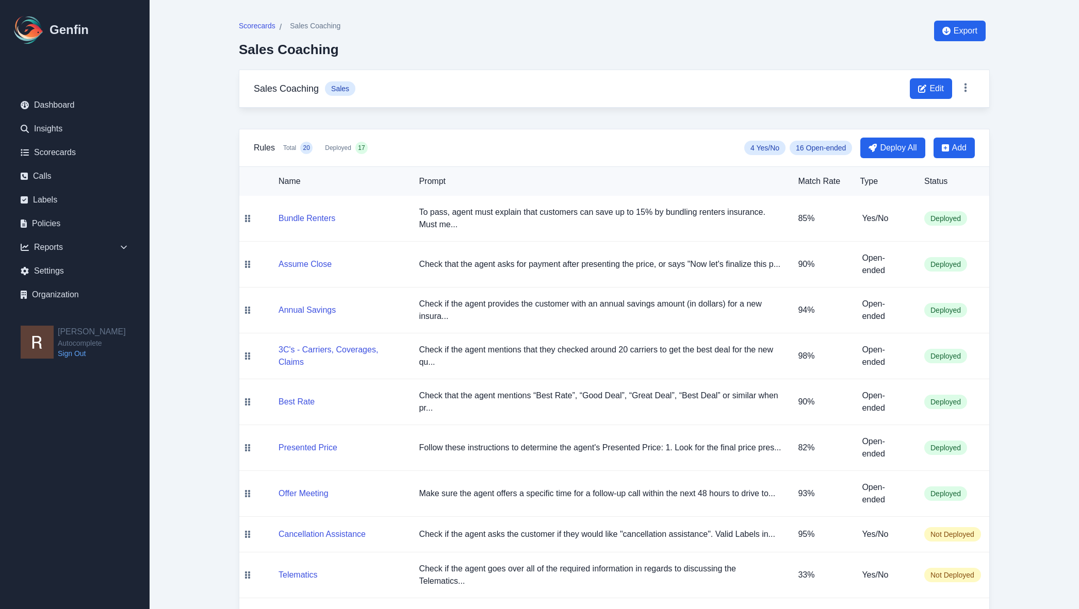
click at [1007, 117] on div "Scorecards / Sales Coaching Sales Coaching Export Sales Coaching Sales Edit Rul…" at bounding box center [614, 558] width 792 height 1116
drag, startPoint x: 806, startPoint y: 150, endPoint x: 831, endPoint y: 146, distance: 25.1
click at [831, 146] on span "16 Open-ended" at bounding box center [820, 148] width 62 height 14
click at [1037, 125] on main "Scorecards / Sales Coaching Sales Coaching Export Sales Coaching Sales Edit Rul…" at bounding box center [614, 558] width 929 height 1116
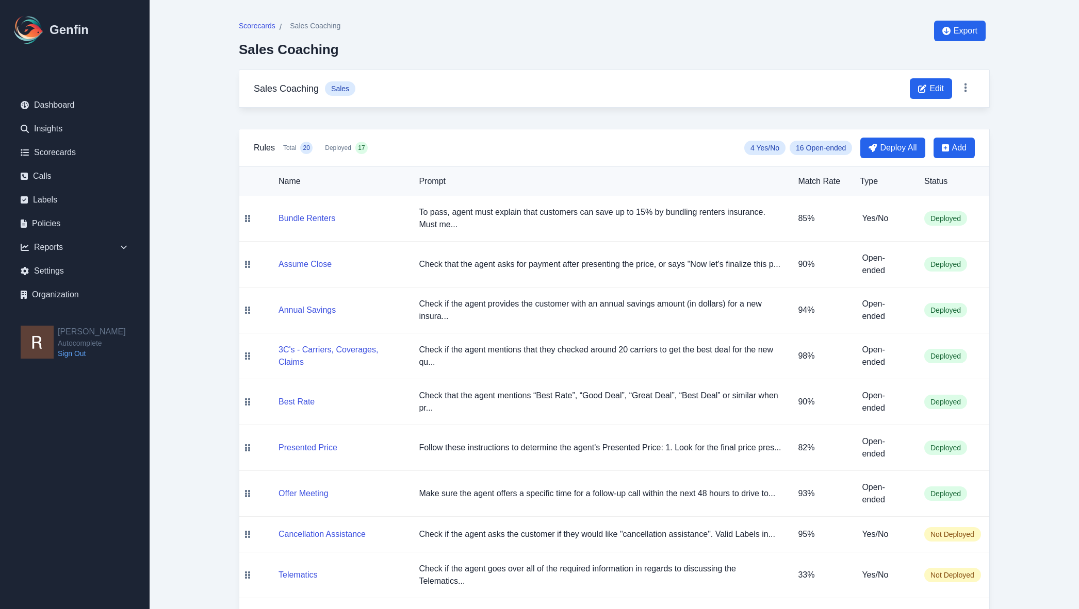
click at [1037, 125] on main "Scorecards / Sales Coaching Sales Coaching Export Sales Coaching Sales Edit Rul…" at bounding box center [614, 558] width 929 height 1116
click at [622, 32] on div "Scorecards / Sales Coaching Sales Coaching Export" at bounding box center [614, 45] width 751 height 49
click at [1018, 59] on main "Scorecards / Sales Coaching Sales Coaching Export Sales Coaching Sales Edit Rul…" at bounding box center [614, 558] width 929 height 1116
click at [193, 135] on main "Scorecards / Sales Coaching Sales Coaching Export Sales Coaching Sales Edit Rul…" at bounding box center [614, 558] width 929 height 1116
click at [109, 246] on div "Reports" at bounding box center [74, 247] width 125 height 21
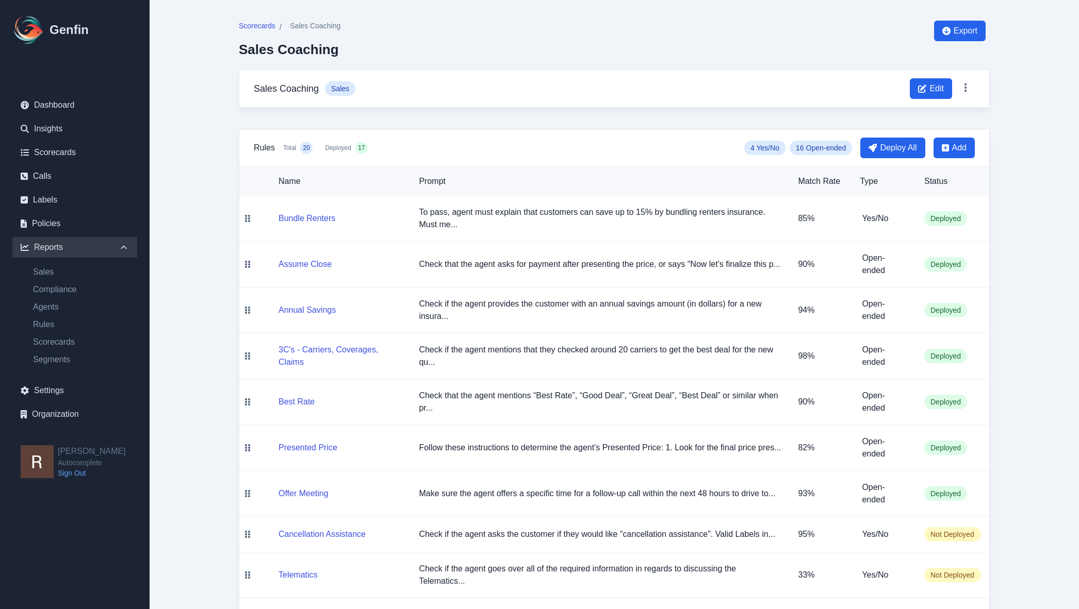
click at [113, 247] on div "Reports" at bounding box center [74, 247] width 125 height 21
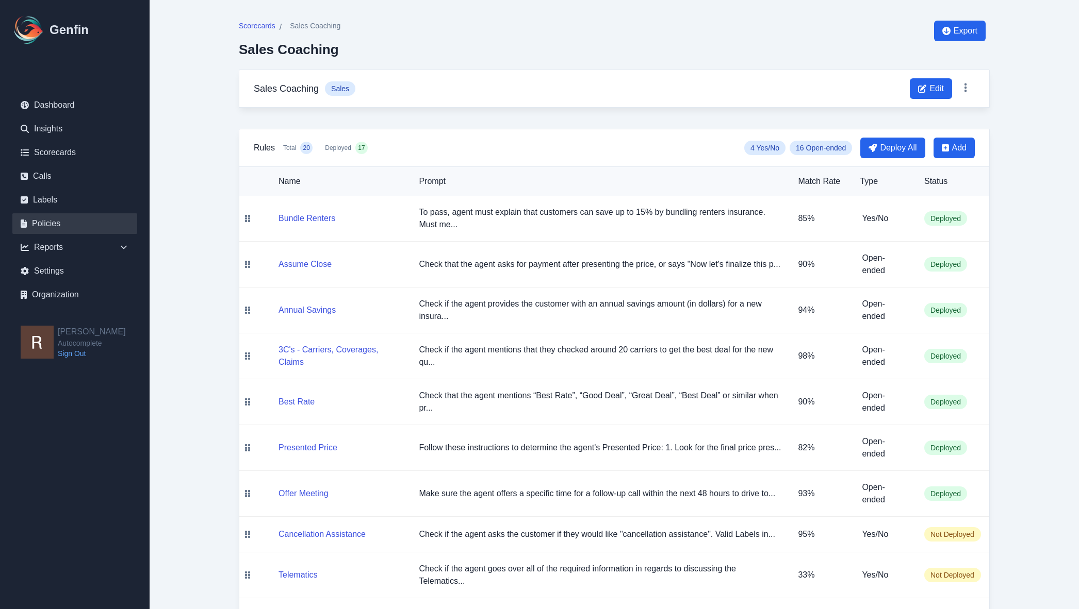
click at [108, 228] on link "Policies" at bounding box center [74, 223] width 125 height 21
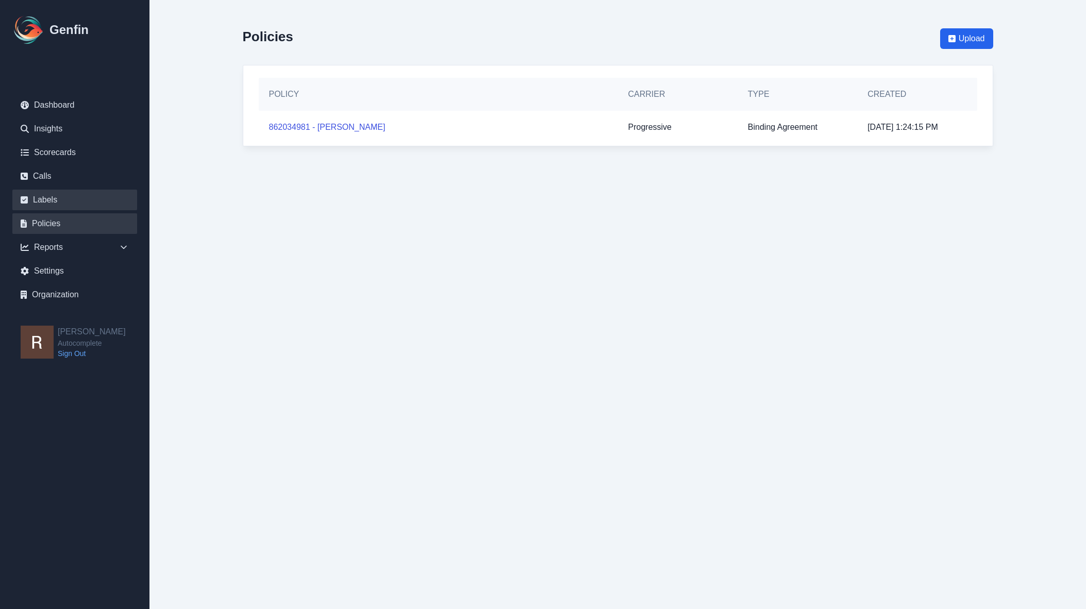
click at [104, 206] on link "Labels" at bounding box center [74, 200] width 125 height 21
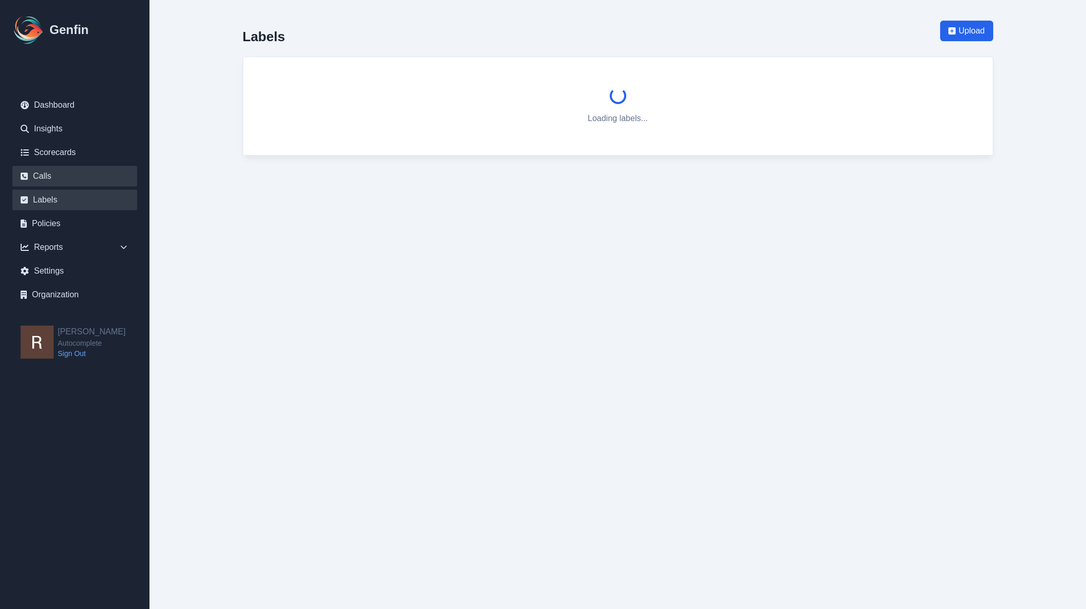
click at [100, 177] on link "Calls" at bounding box center [74, 176] width 125 height 21
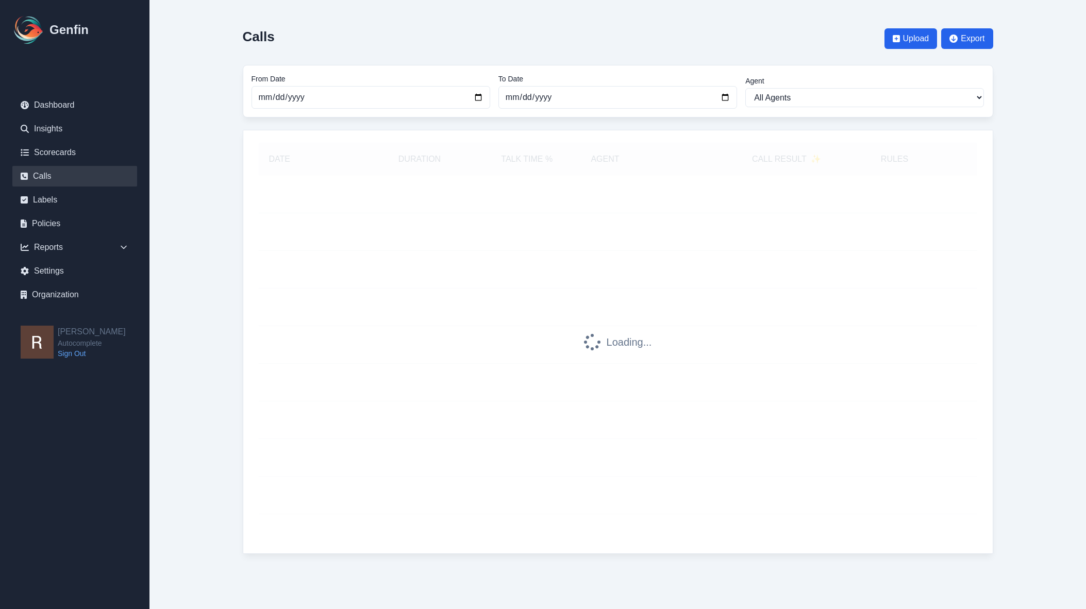
click at [217, 150] on main "Calls Upload Export From Date [DATE] To Date [DATE] Agent All Agents [PERSON_NA…" at bounding box center [618, 287] width 937 height 575
click at [216, 150] on main "Calls Upload Export From Date [DATE] To Date [DATE] Agent All Agents [PERSON_NA…" at bounding box center [618, 287] width 937 height 575
click at [185, 150] on main "Calls Upload Export From Date [DATE] To Date [DATE] Agent All Agents [PERSON_NA…" at bounding box center [618, 287] width 937 height 575
click at [67, 112] on link "Dashboard" at bounding box center [74, 105] width 125 height 21
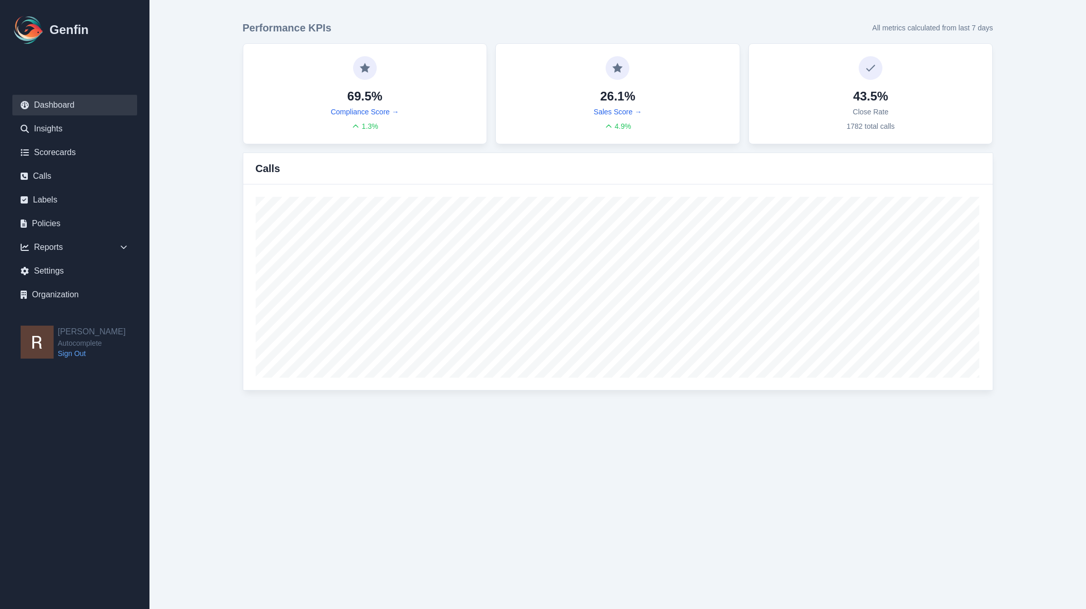
click at [1044, 93] on main "Performance KPIs All metrics calculated from last 7 days 69.5% Compliance Score…" at bounding box center [618, 205] width 937 height 411
click at [1036, 98] on main "Performance KPIs All metrics calculated from last 7 days 69.5% Compliance Score…" at bounding box center [618, 205] width 937 height 411
click at [1058, 96] on main "Performance KPIs All metrics calculated from last 7 days 69.5% Compliance Score…" at bounding box center [618, 205] width 937 height 411
click at [739, 46] on div "26.1% Sales Score → 4.9 %" at bounding box center [618, 93] width 245 height 101
drag, startPoint x: 861, startPoint y: 29, endPoint x: 1021, endPoint y: 36, distance: 160.0
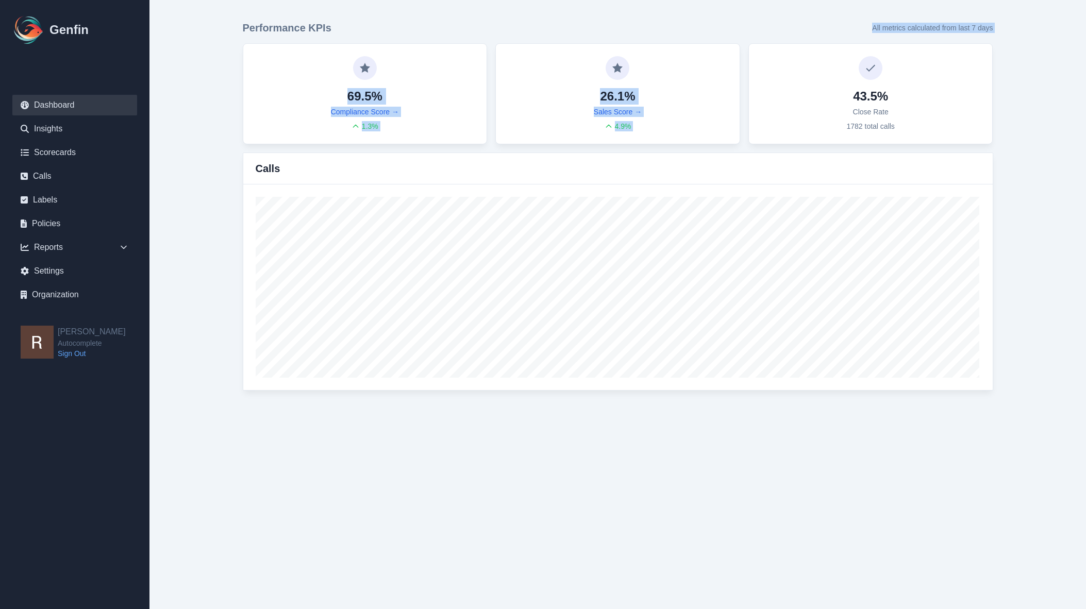
click at [1021, 36] on main "Performance KPIs All metrics calculated from last 7 days 69.5% Compliance Score…" at bounding box center [618, 205] width 937 height 411
click at [1023, 29] on main "Performance KPIs All metrics calculated from last 7 days 69.5% Compliance Score…" at bounding box center [618, 205] width 937 height 411
click at [799, 411] on html "Genfin Dashboard Insights Scorecards Calls Labels Policies Reports Sales Compli…" at bounding box center [543, 205] width 1086 height 411
click at [786, 411] on html "Genfin Dashboard Insights Scorecards Calls Labels Policies Reports Sales Compli…" at bounding box center [543, 205] width 1086 height 411
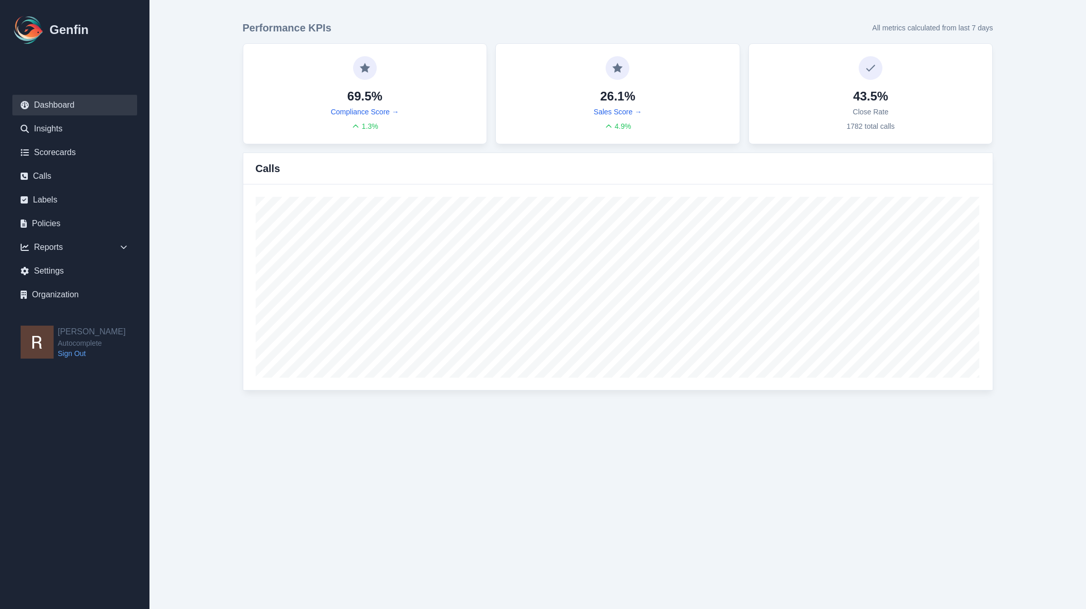
drag, startPoint x: 536, startPoint y: 503, endPoint x: 543, endPoint y: 489, distance: 15.7
click at [537, 411] on html "Genfin Dashboard Insights Scorecards Calls Labels Policies Reports Sales Compli…" at bounding box center [543, 205] width 1086 height 411
